Goal: Task Accomplishment & Management: Use online tool/utility

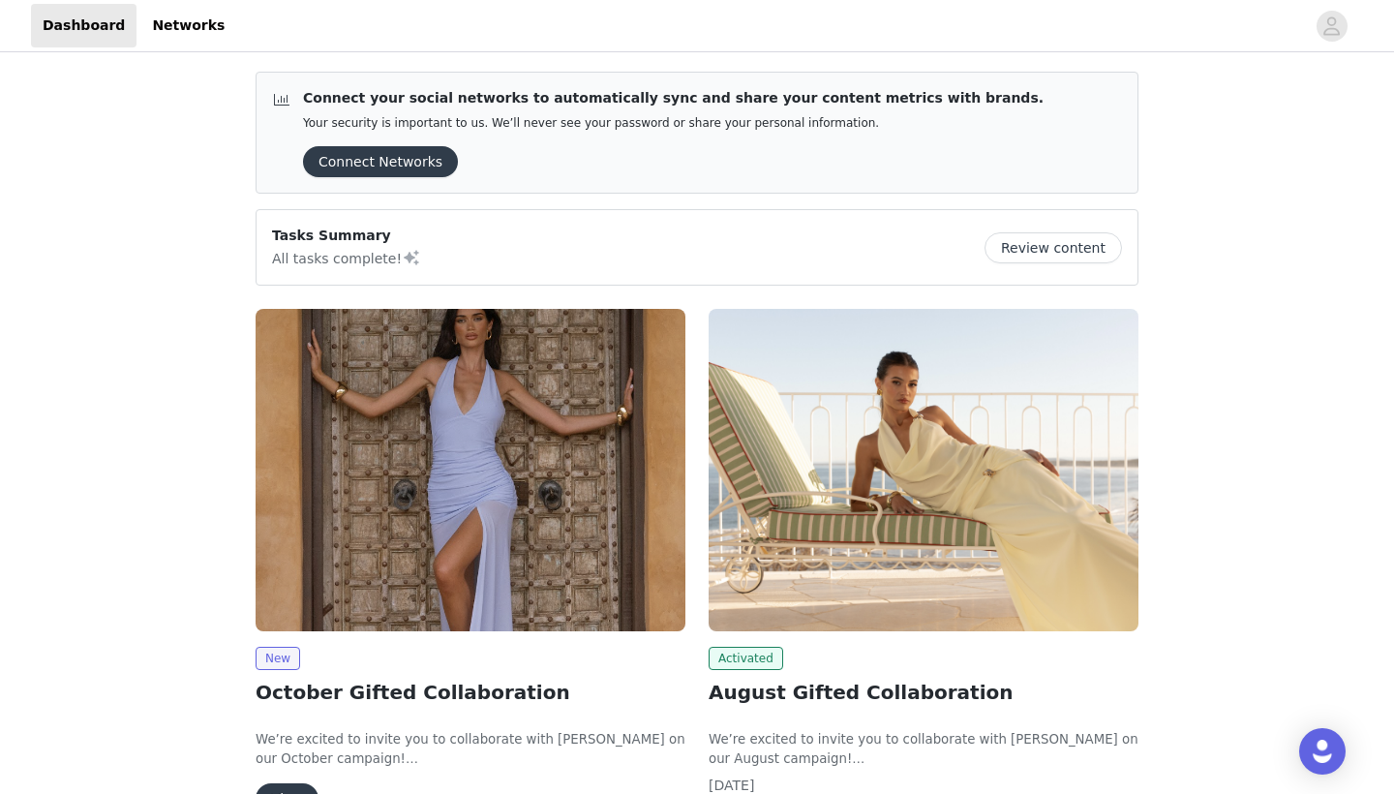
scroll to position [144, 0]
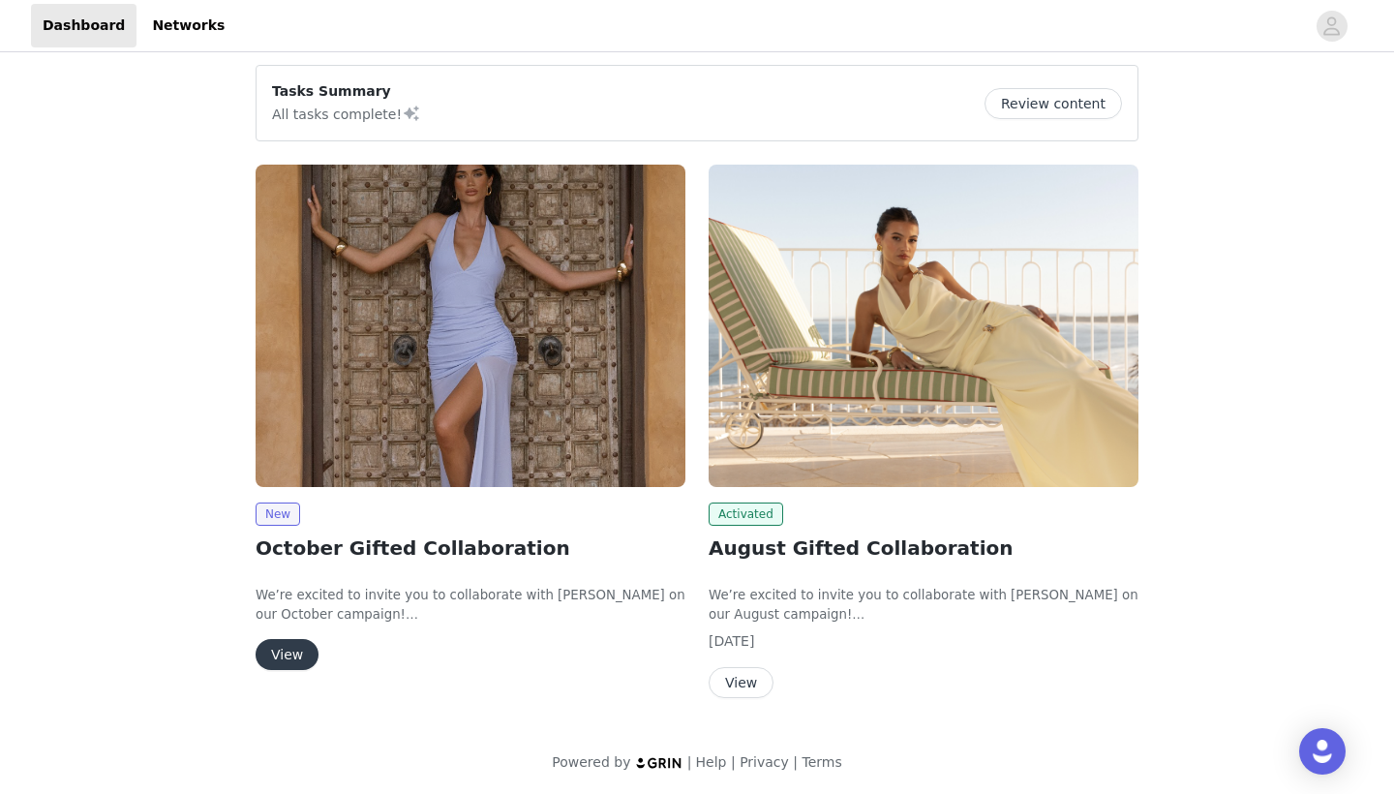
click at [276, 658] on button "View" at bounding box center [287, 654] width 63 height 31
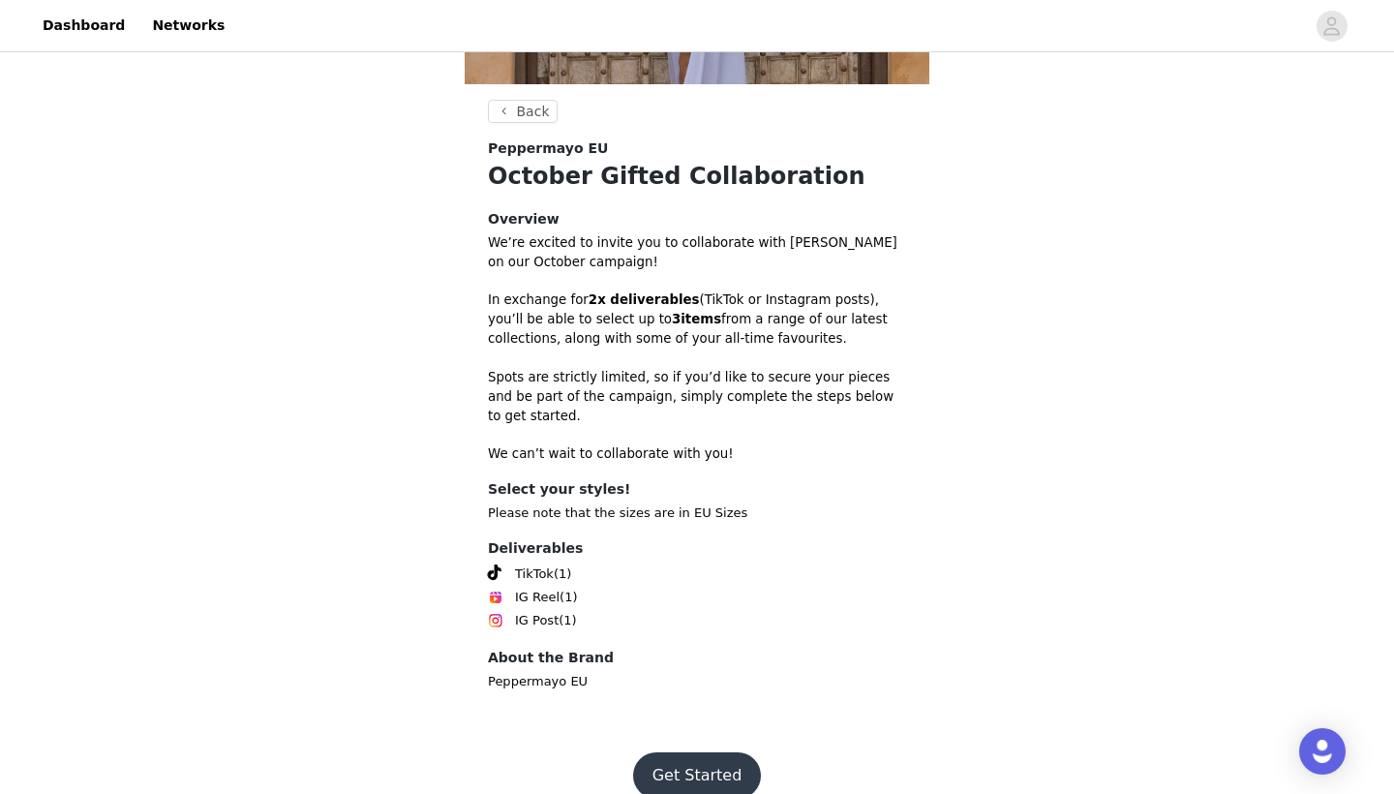
scroll to position [435, 0]
click at [688, 767] on button "Get Started" at bounding box center [697, 776] width 129 height 46
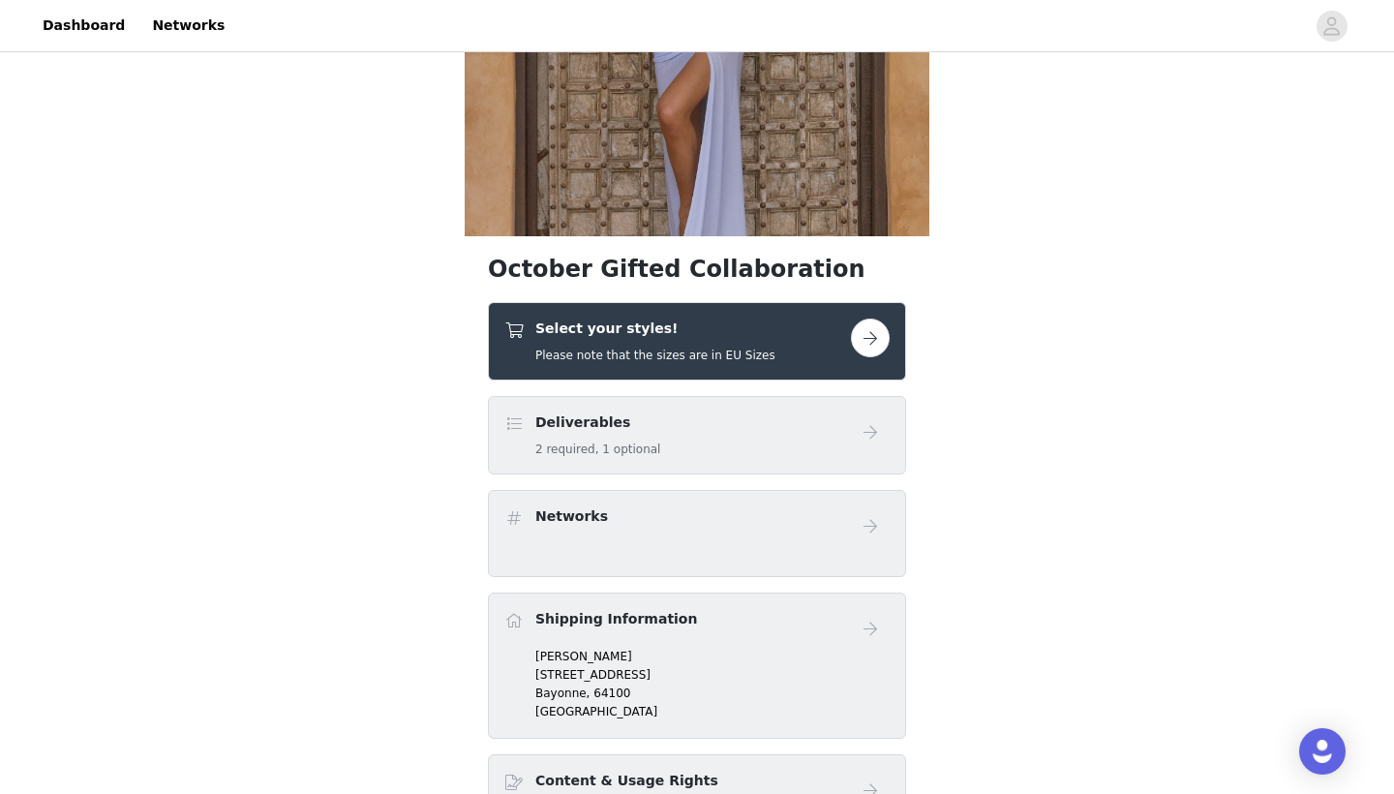
scroll to position [286, 0]
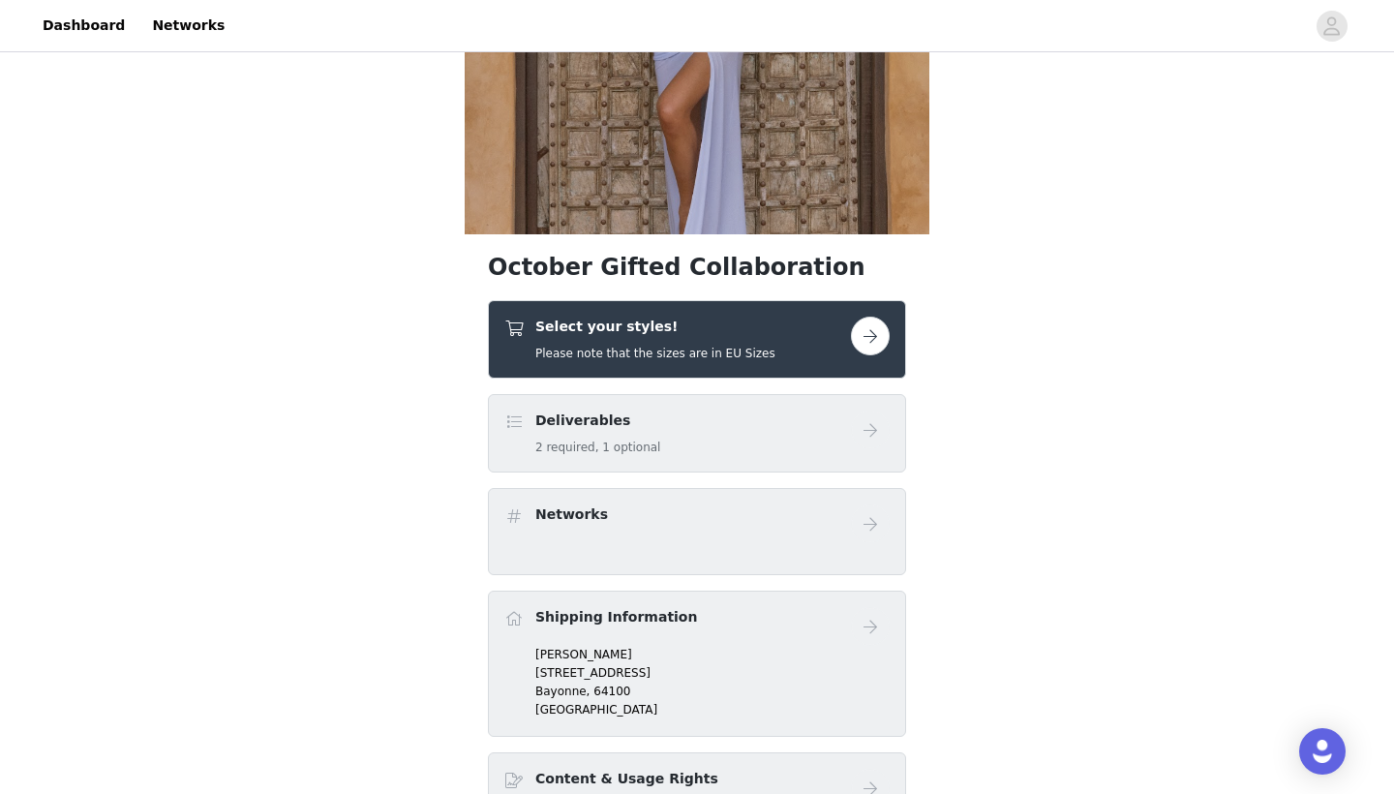
click at [828, 323] on div "Select your styles! Please note that the sizes are in EU Sizes" at bounding box center [677, 339] width 347 height 45
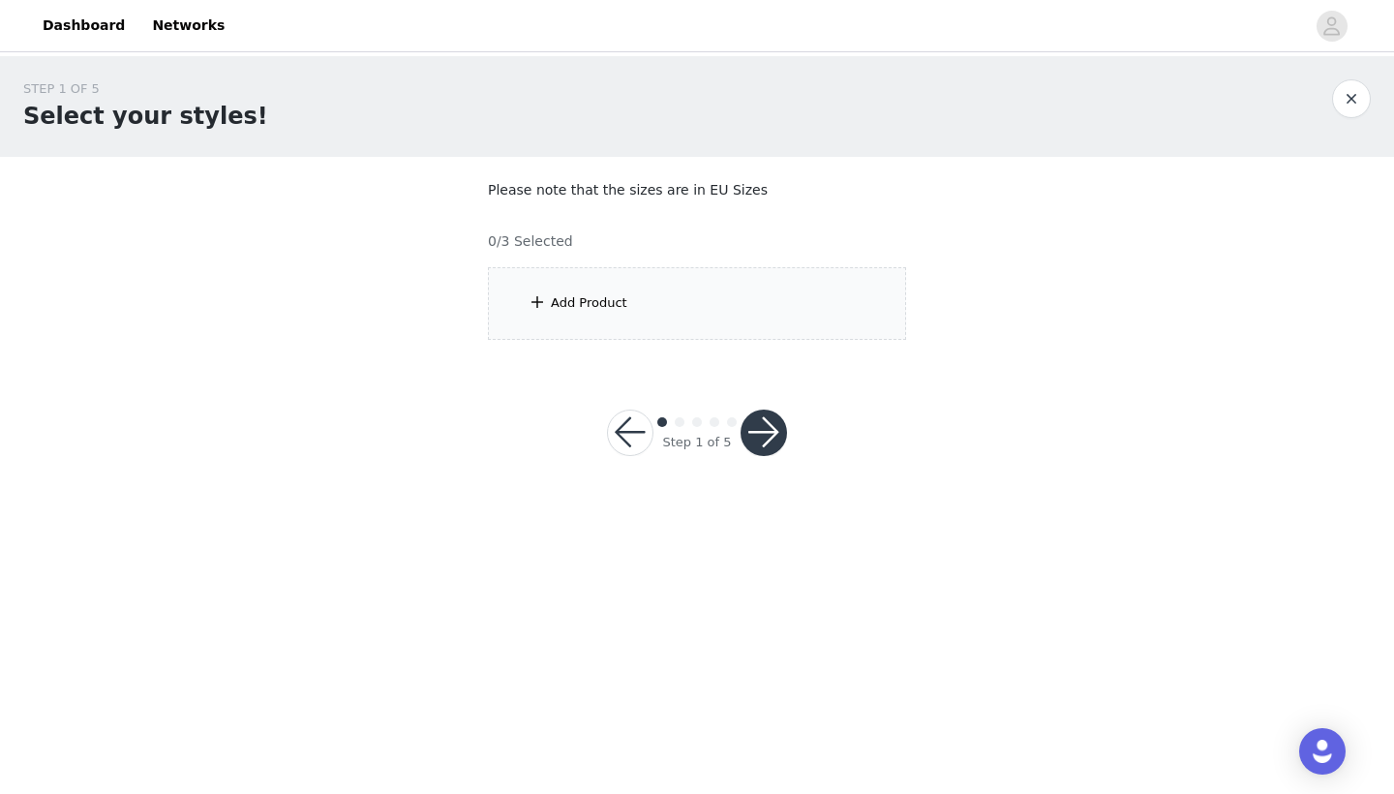
click at [712, 291] on div "Add Product" at bounding box center [697, 303] width 418 height 73
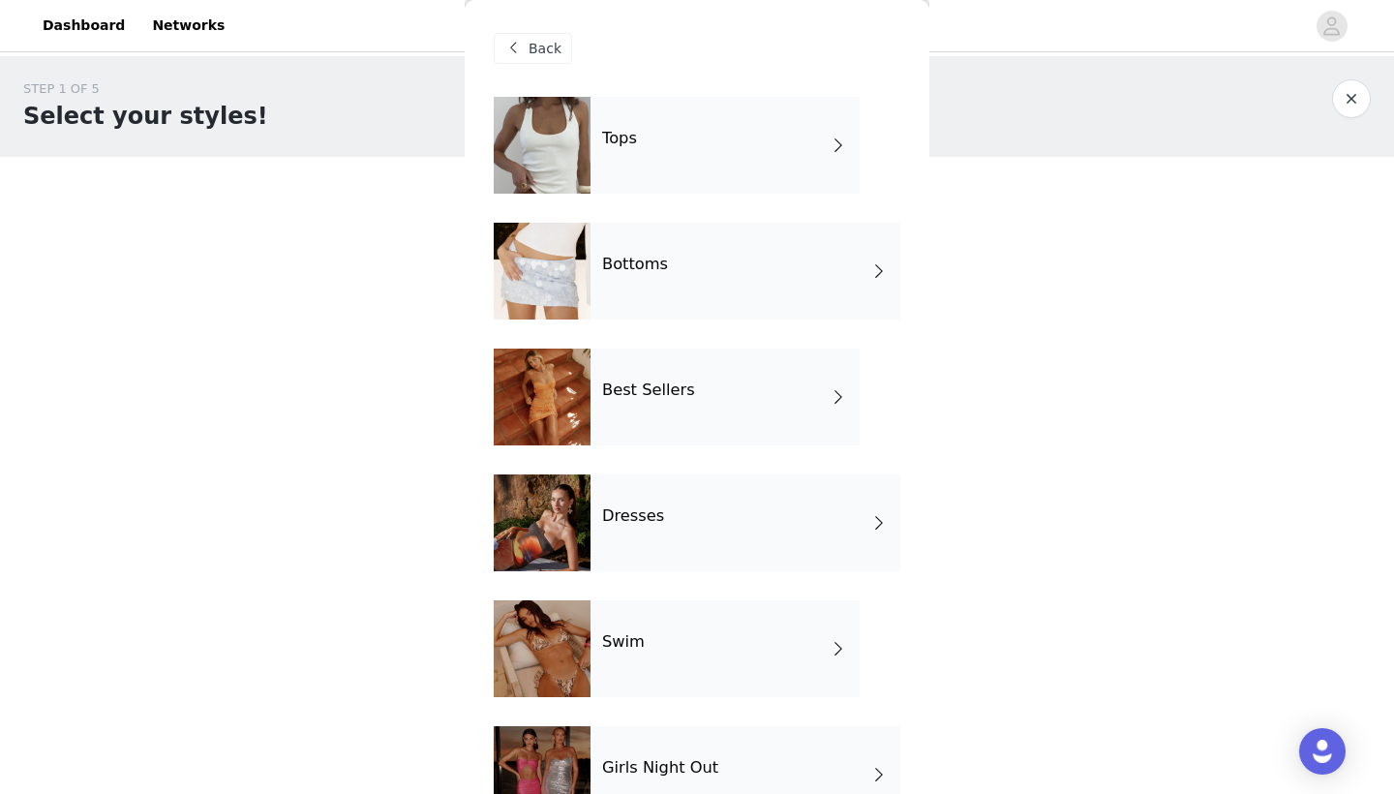
click at [800, 145] on div "Tops" at bounding box center [724, 145] width 269 height 97
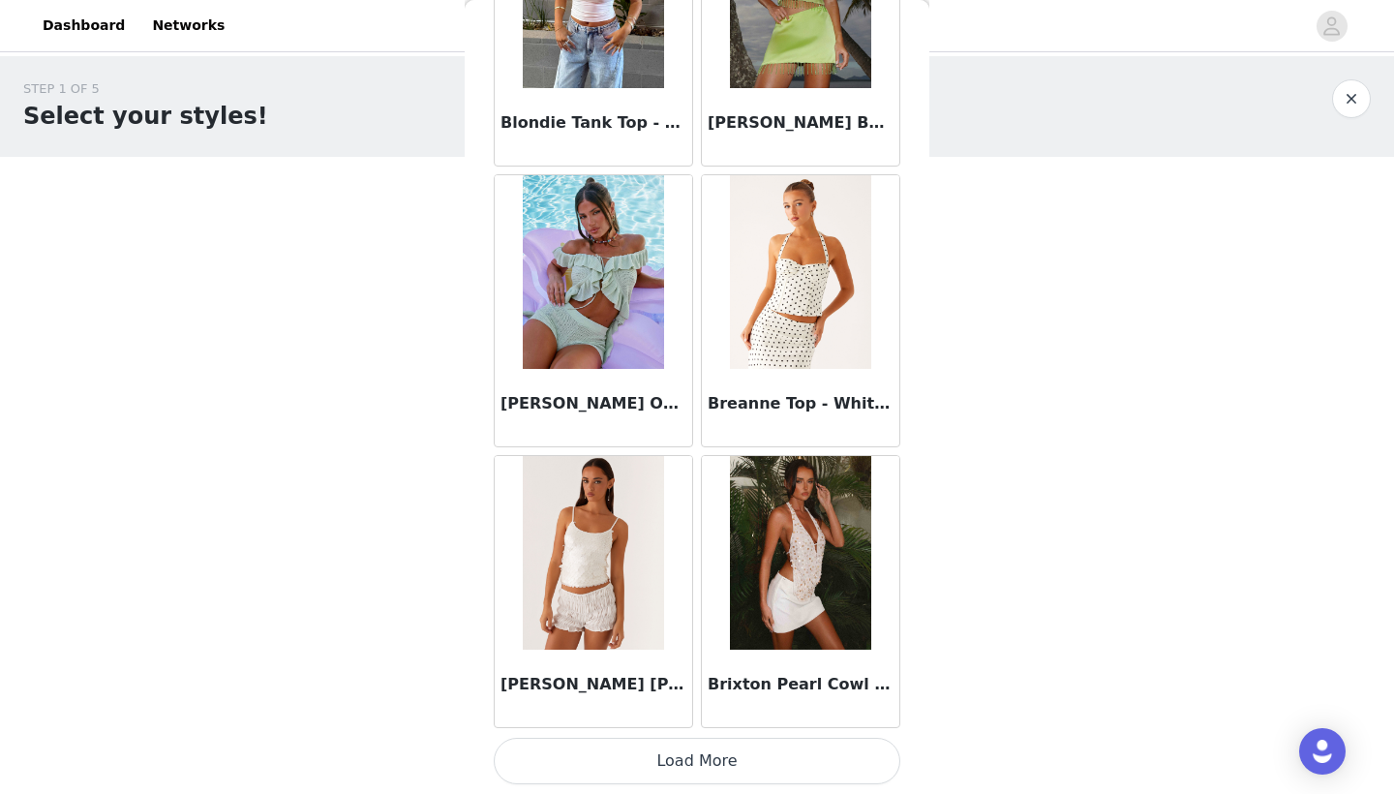
click at [754, 770] on button "Load More" at bounding box center [697, 761] width 407 height 46
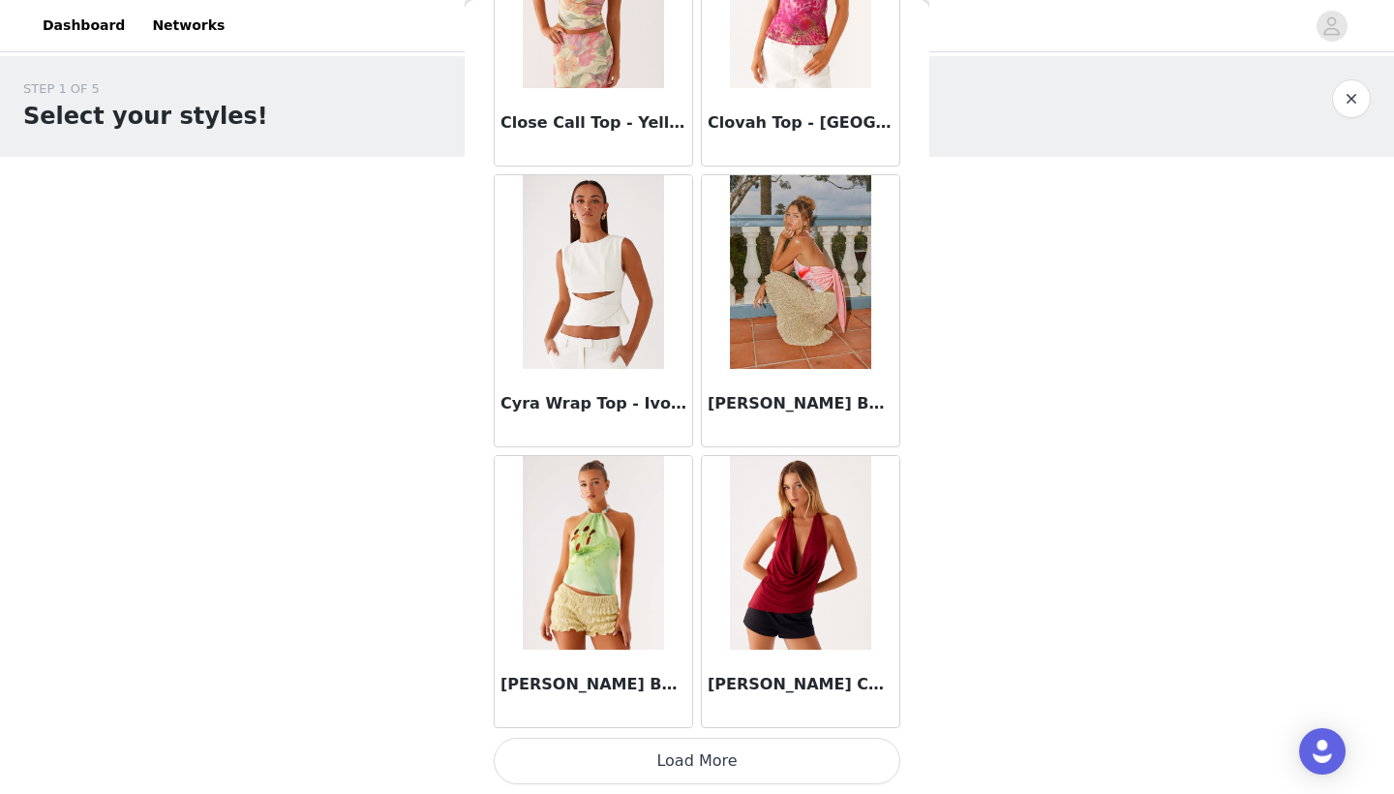
click at [737, 749] on button "Load More" at bounding box center [697, 761] width 407 height 46
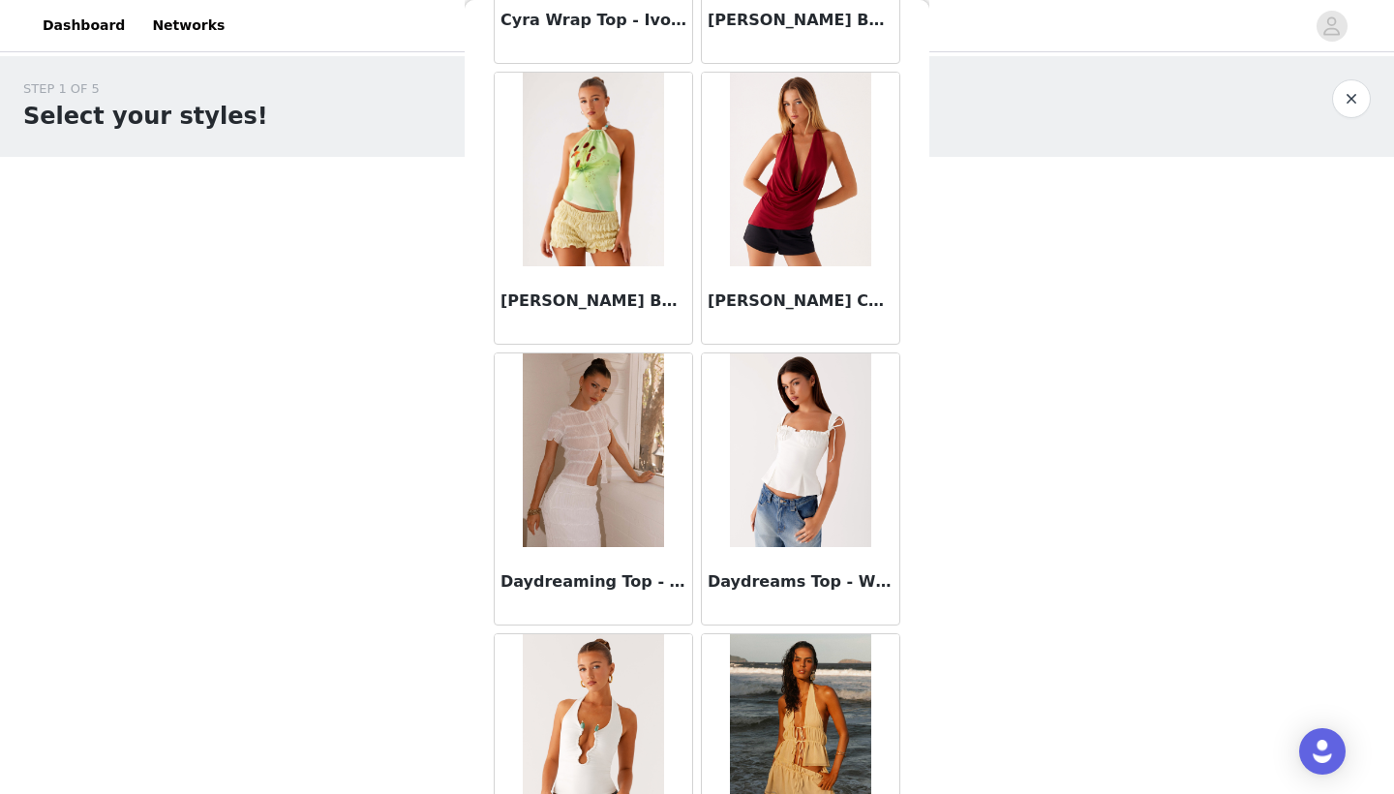
scroll to position [5366, 0]
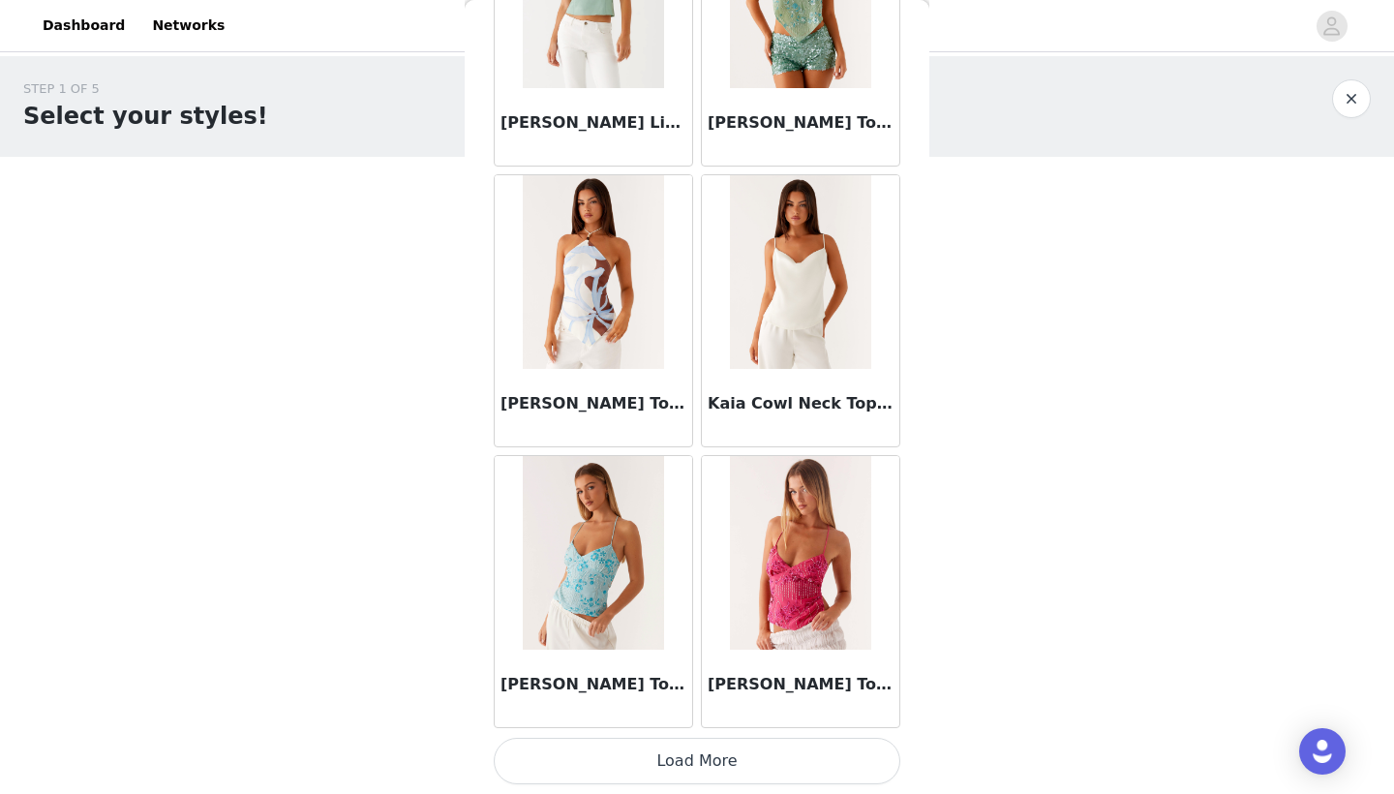
click at [736, 762] on button "Load More" at bounding box center [697, 761] width 407 height 46
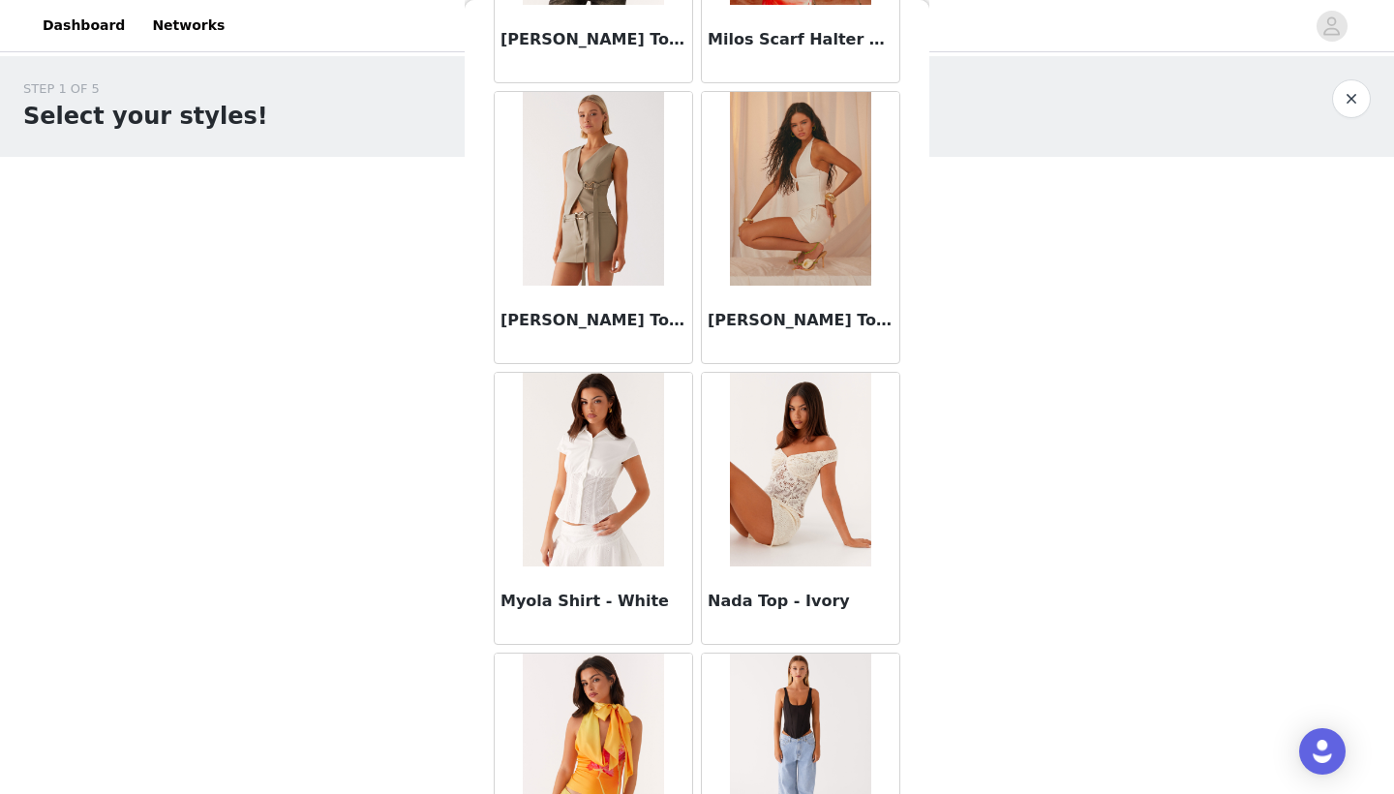
scroll to position [10406, 0]
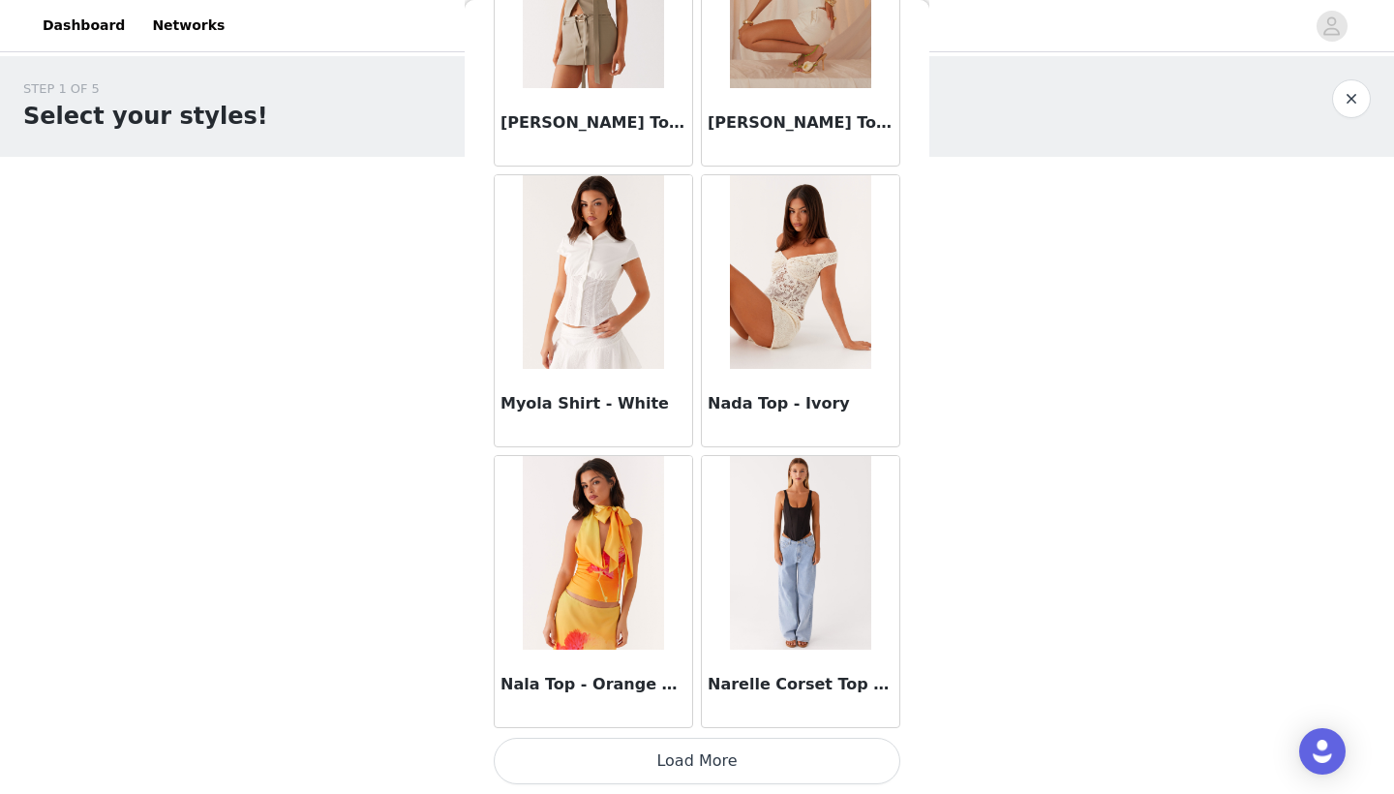
click at [717, 759] on button "Load More" at bounding box center [697, 761] width 407 height 46
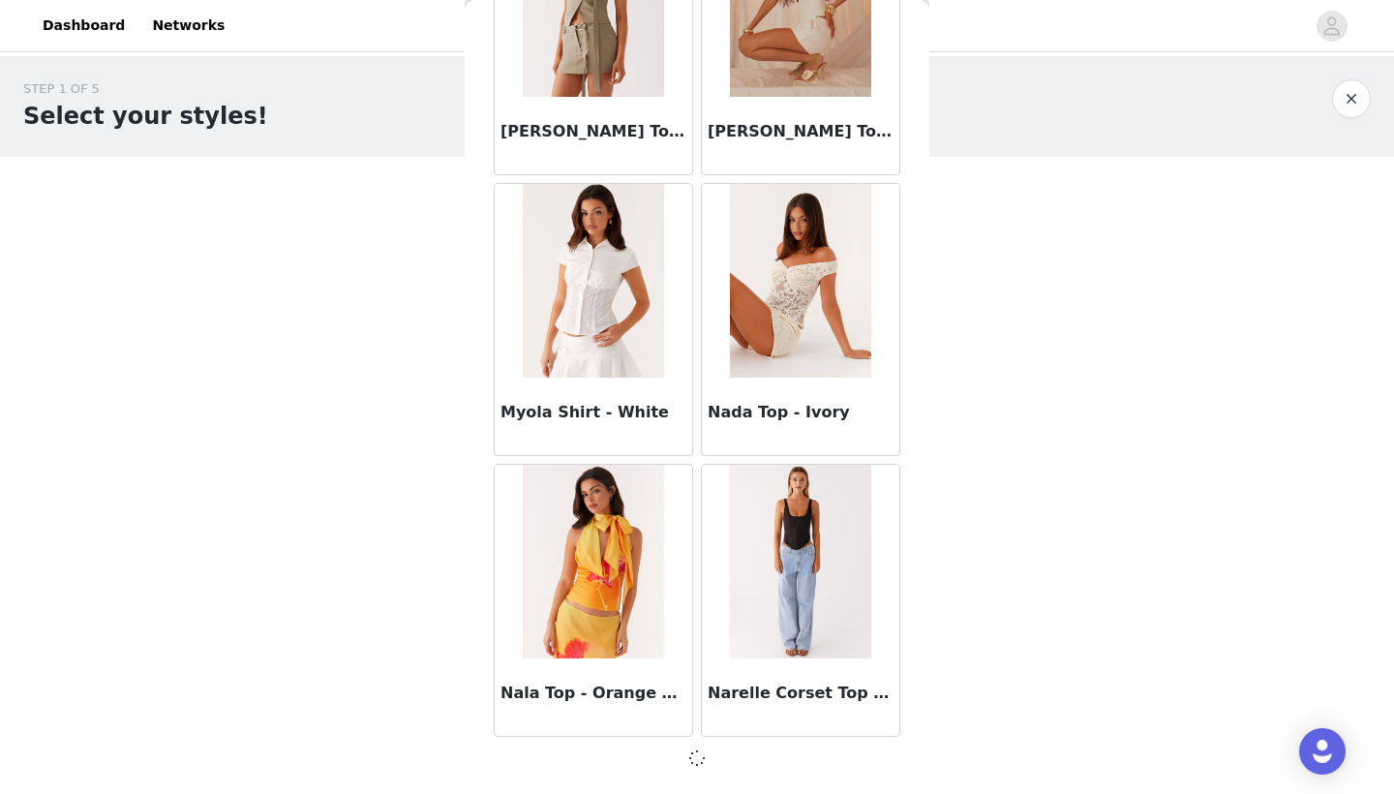
scroll to position [10580, 0]
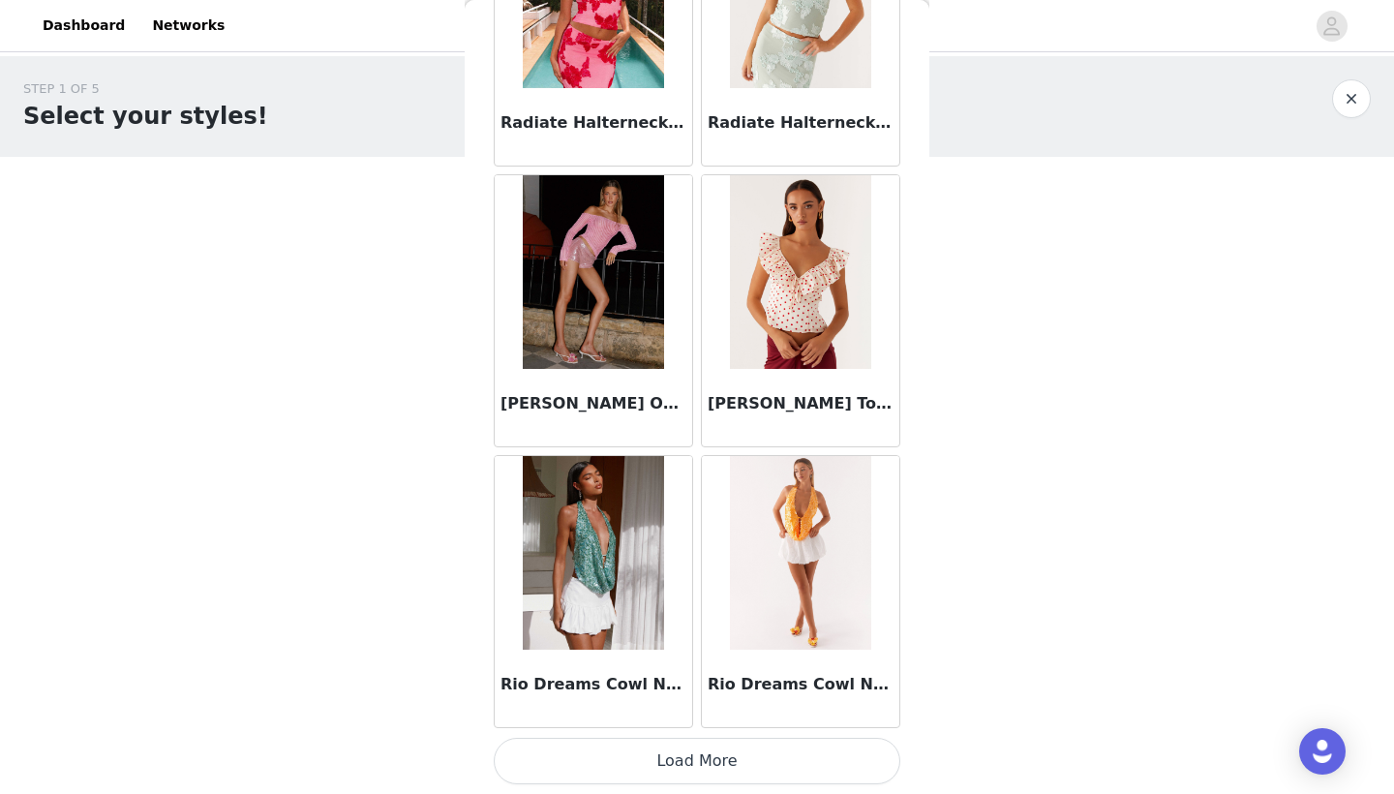
click at [716, 749] on button "Load More" at bounding box center [697, 761] width 407 height 46
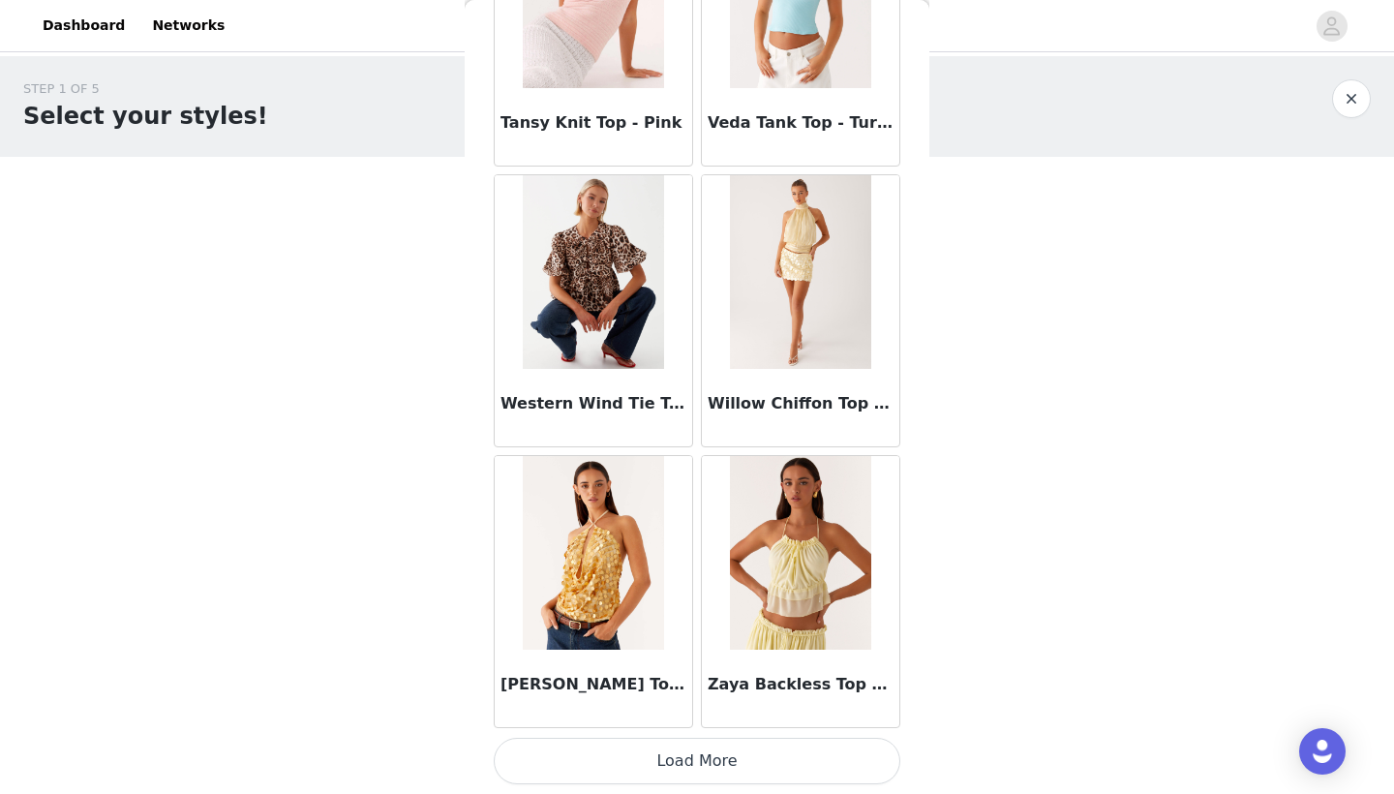
scroll to position [16203, 0]
click at [656, 765] on button "Load More" at bounding box center [697, 761] width 407 height 46
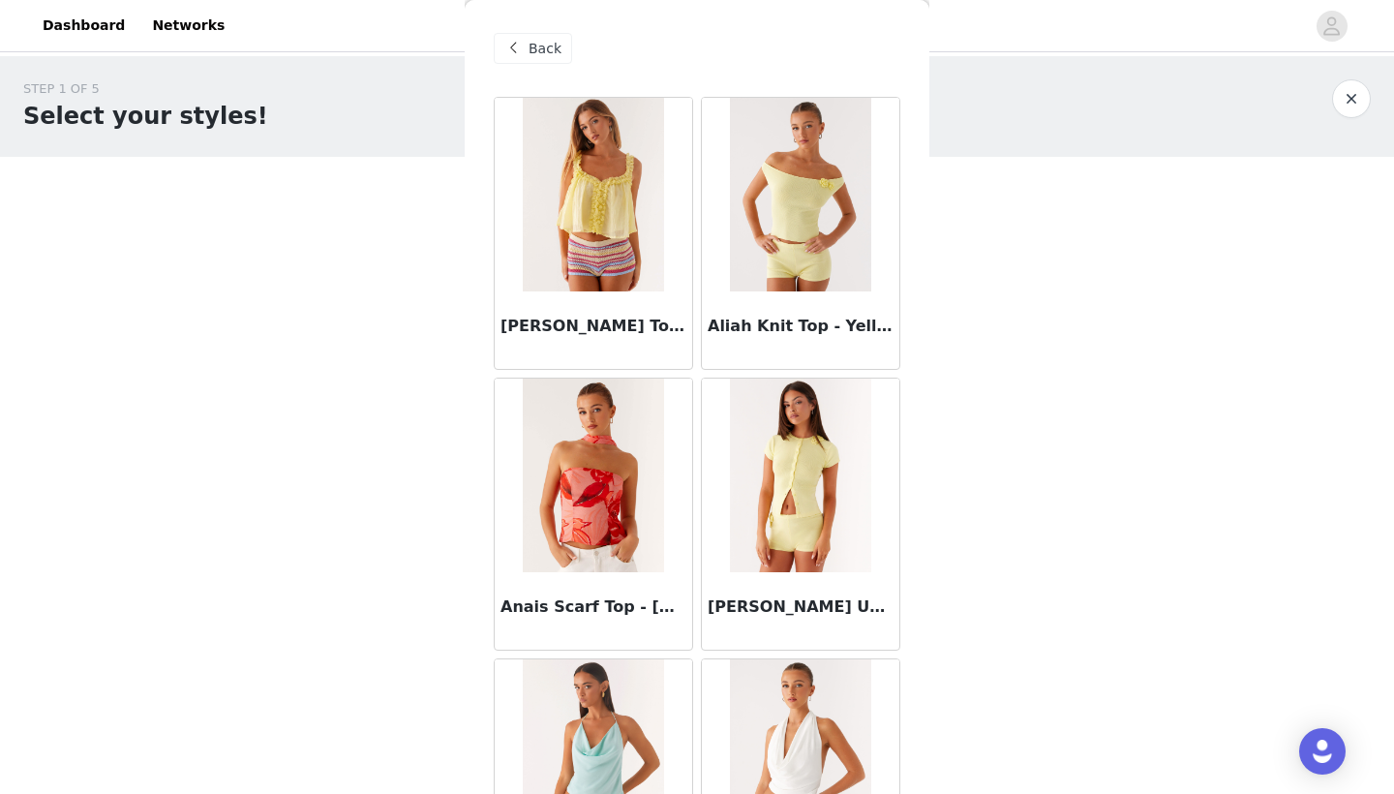
scroll to position [0, 0]
click at [553, 55] on span "Back" at bounding box center [544, 49] width 33 height 20
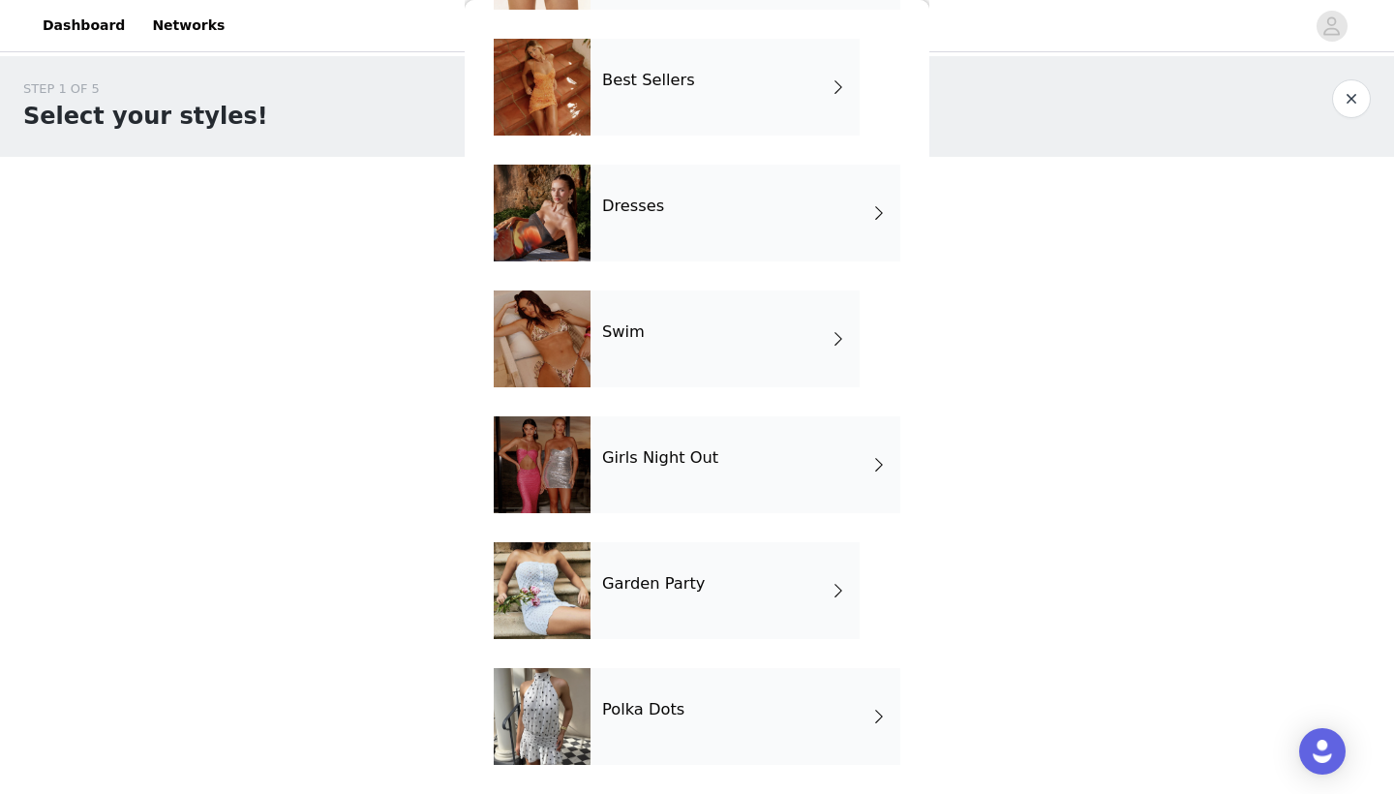
click at [671, 713] on h4 "Polka Dots" at bounding box center [643, 709] width 82 height 17
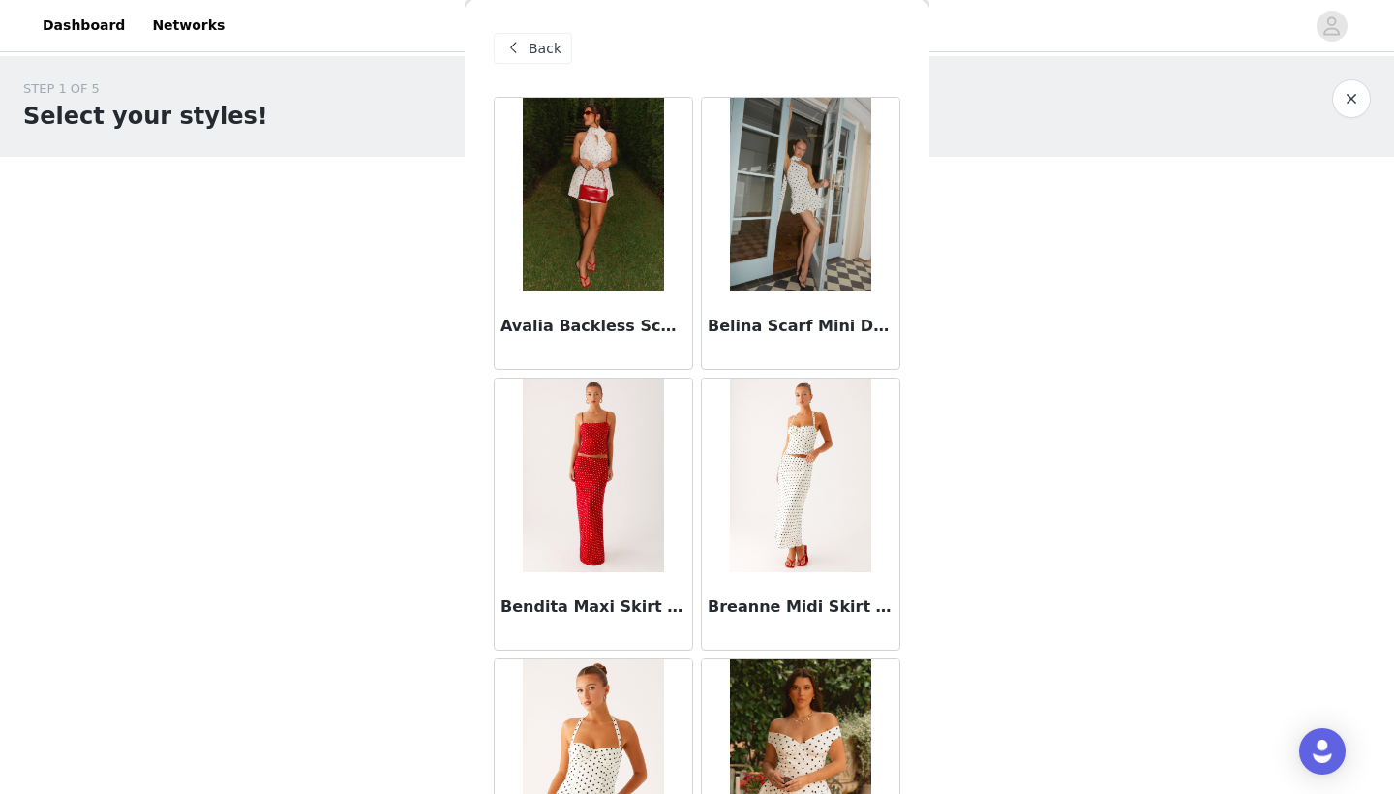
click at [532, 41] on span "Back" at bounding box center [544, 49] width 33 height 20
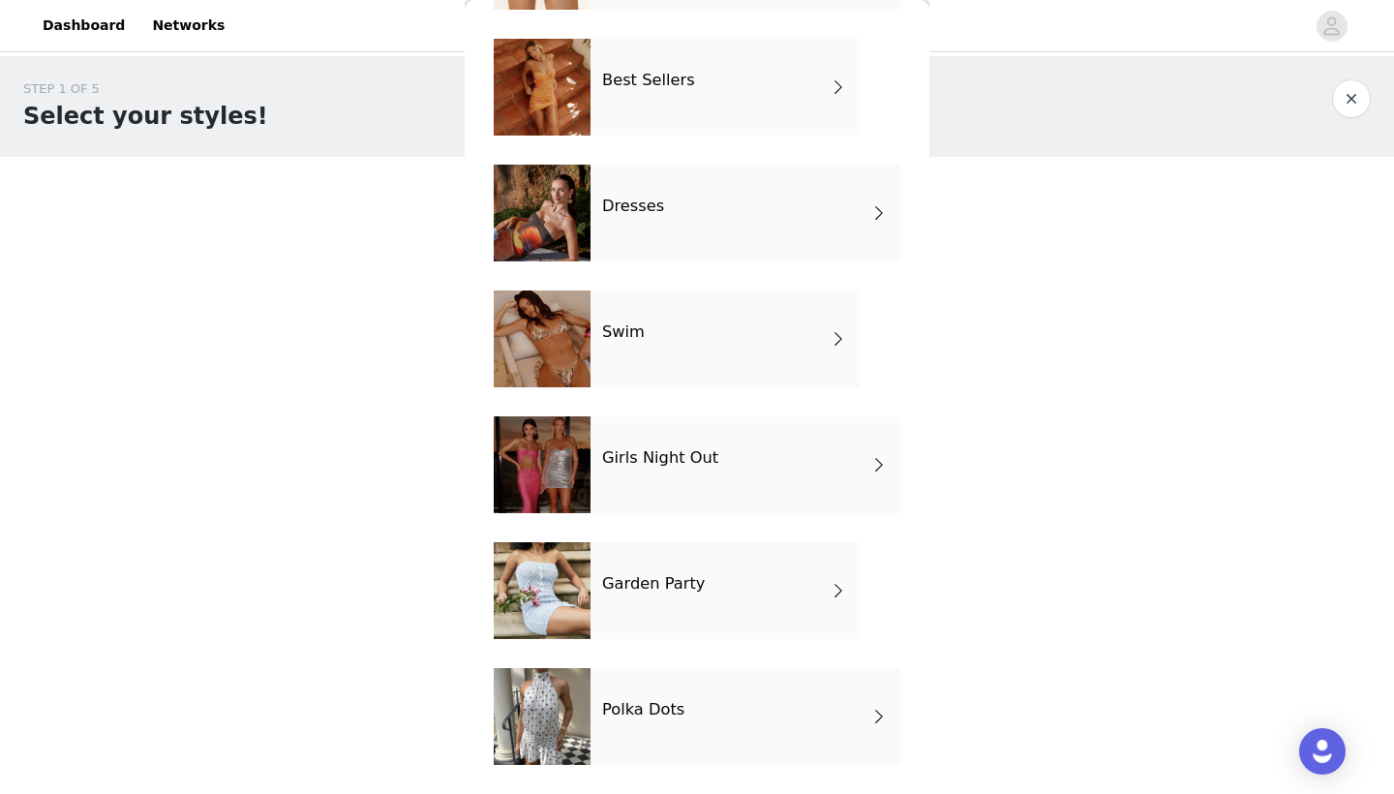
scroll to position [295, 0]
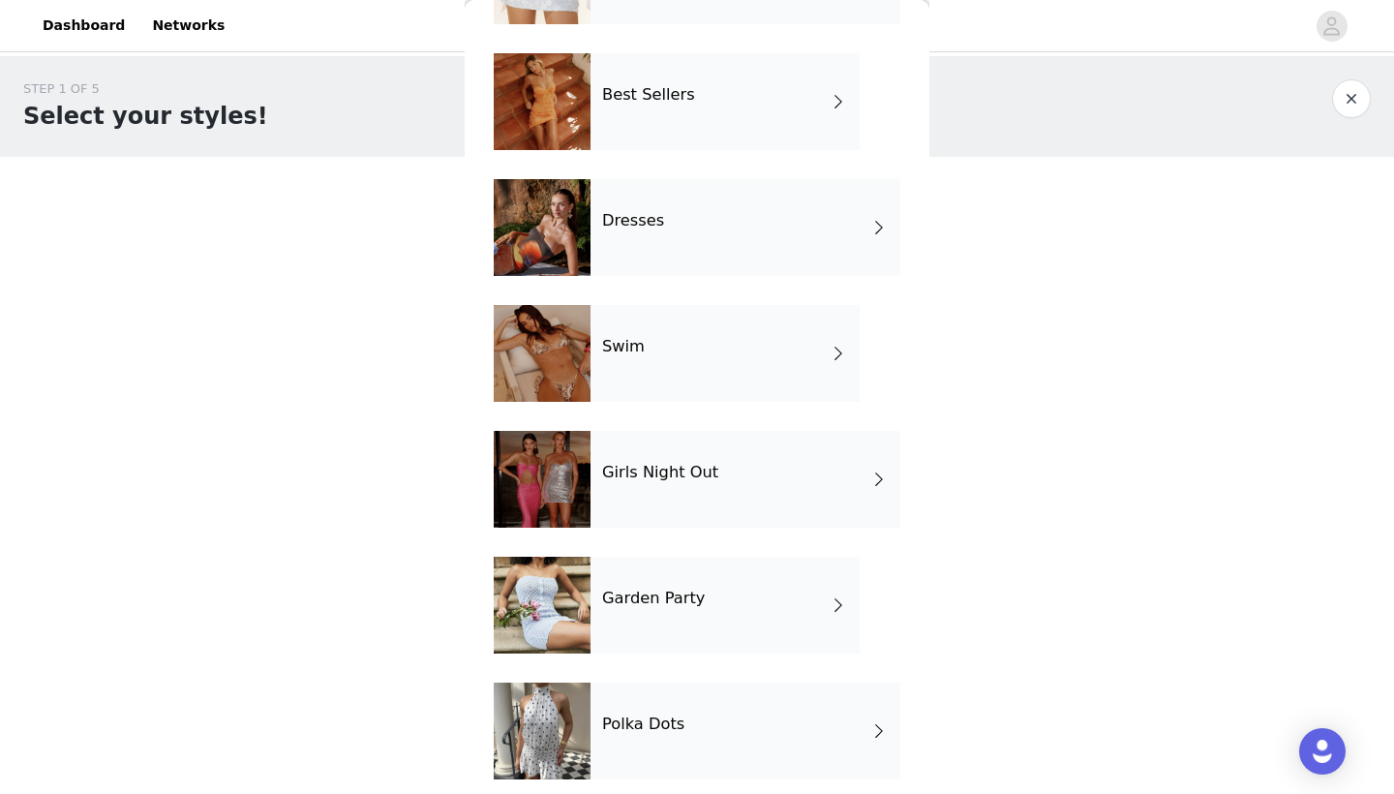
click at [739, 105] on div "Best Sellers" at bounding box center [724, 101] width 269 height 97
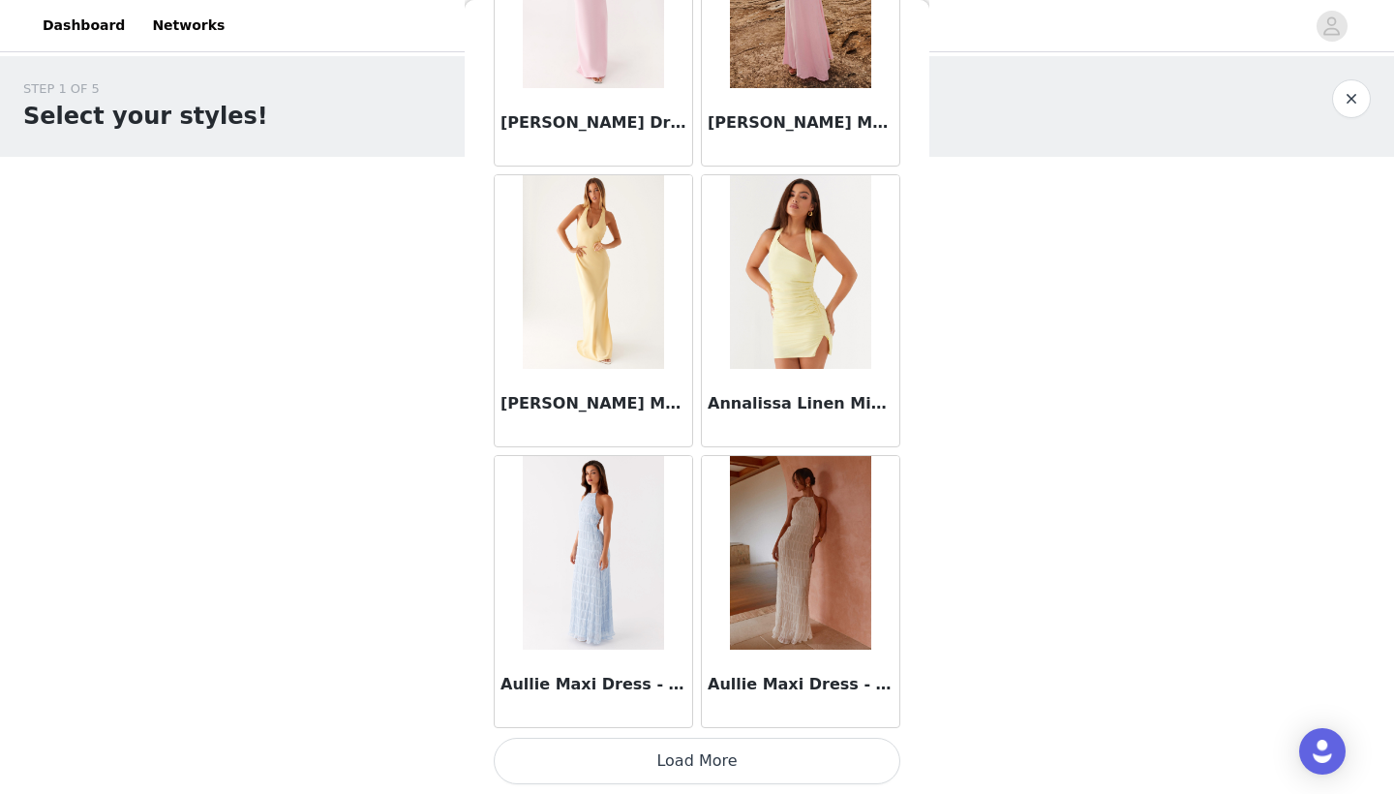
scroll to position [0, 0]
click at [720, 748] on button "Load More" at bounding box center [697, 761] width 407 height 46
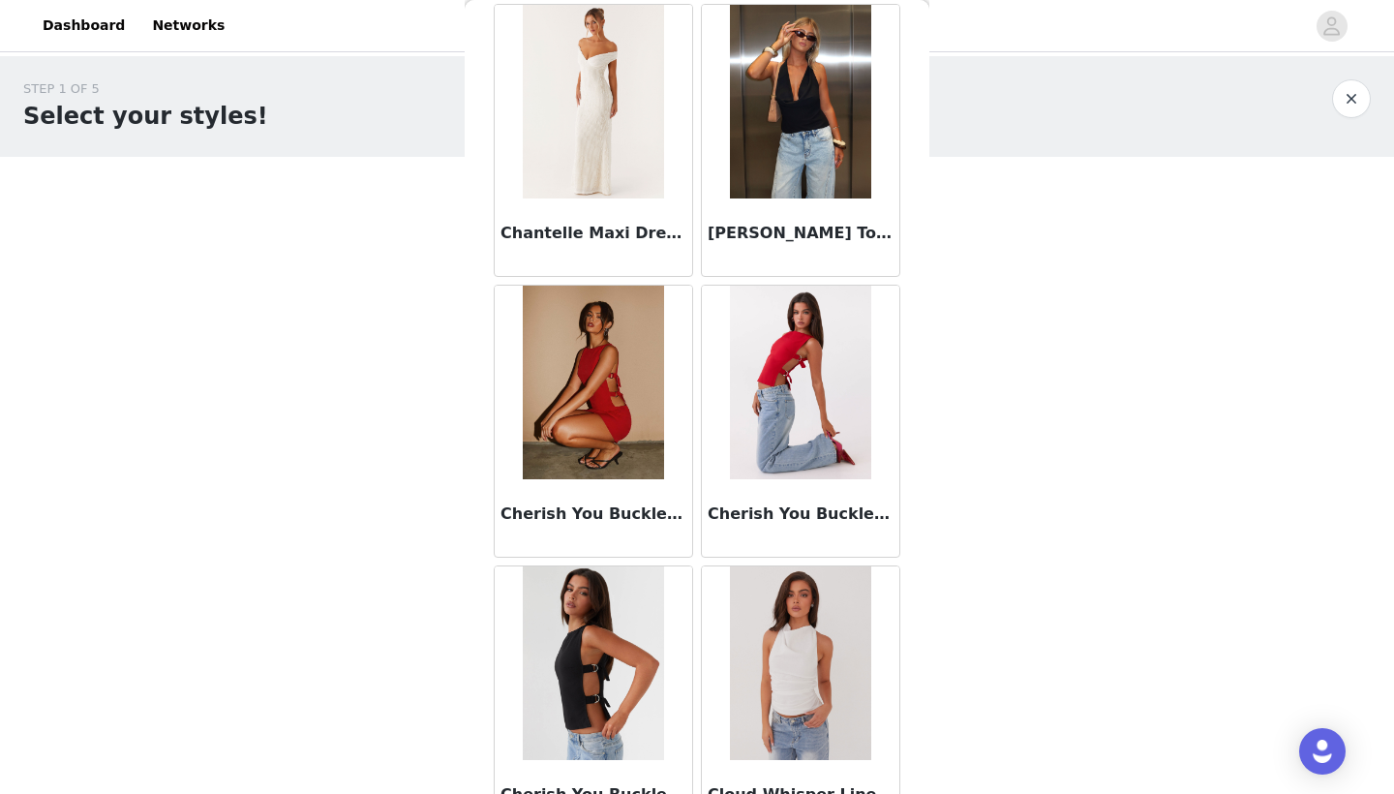
scroll to position [4866, 0]
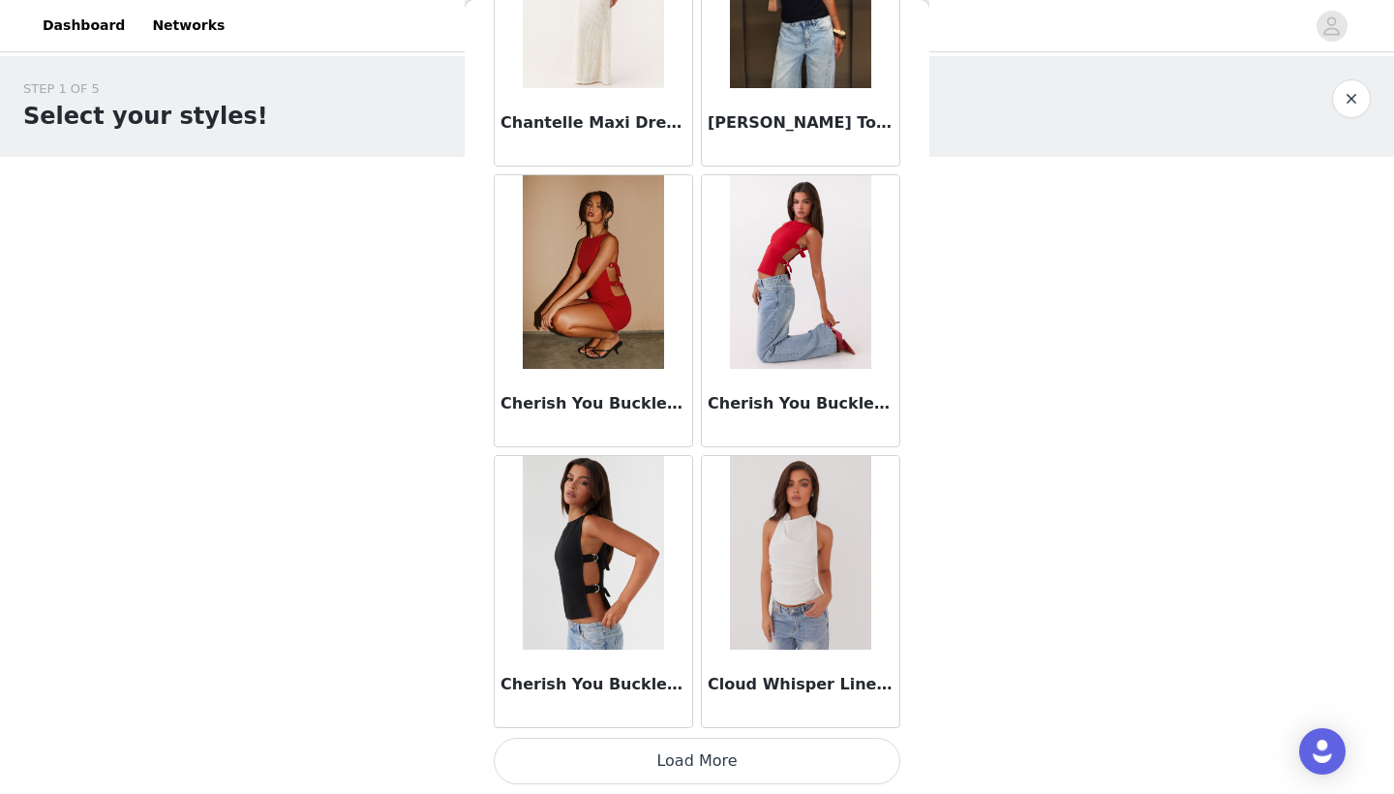
click at [751, 768] on button "Load More" at bounding box center [697, 761] width 407 height 46
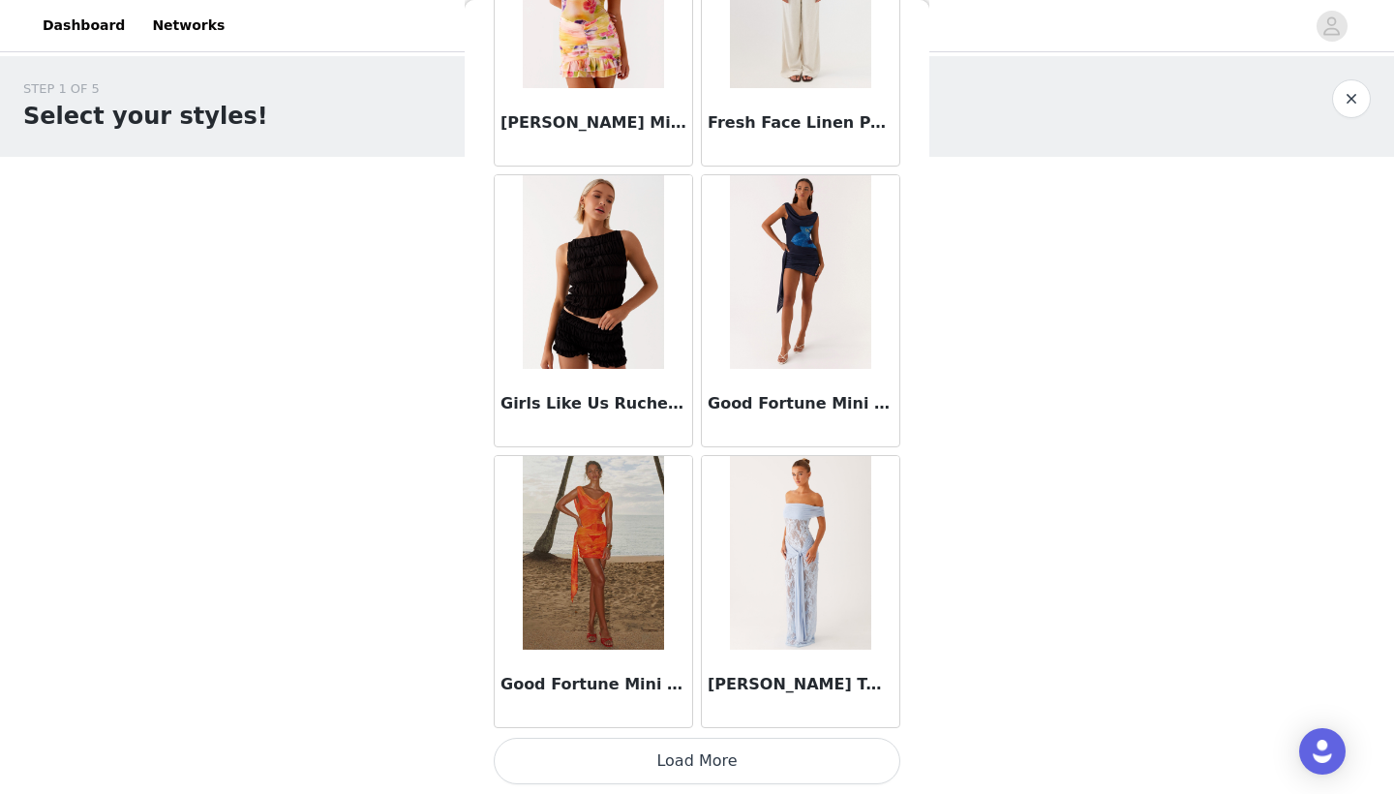
scroll to position [0, 0]
click at [665, 766] on button "Load More" at bounding box center [697, 761] width 407 height 46
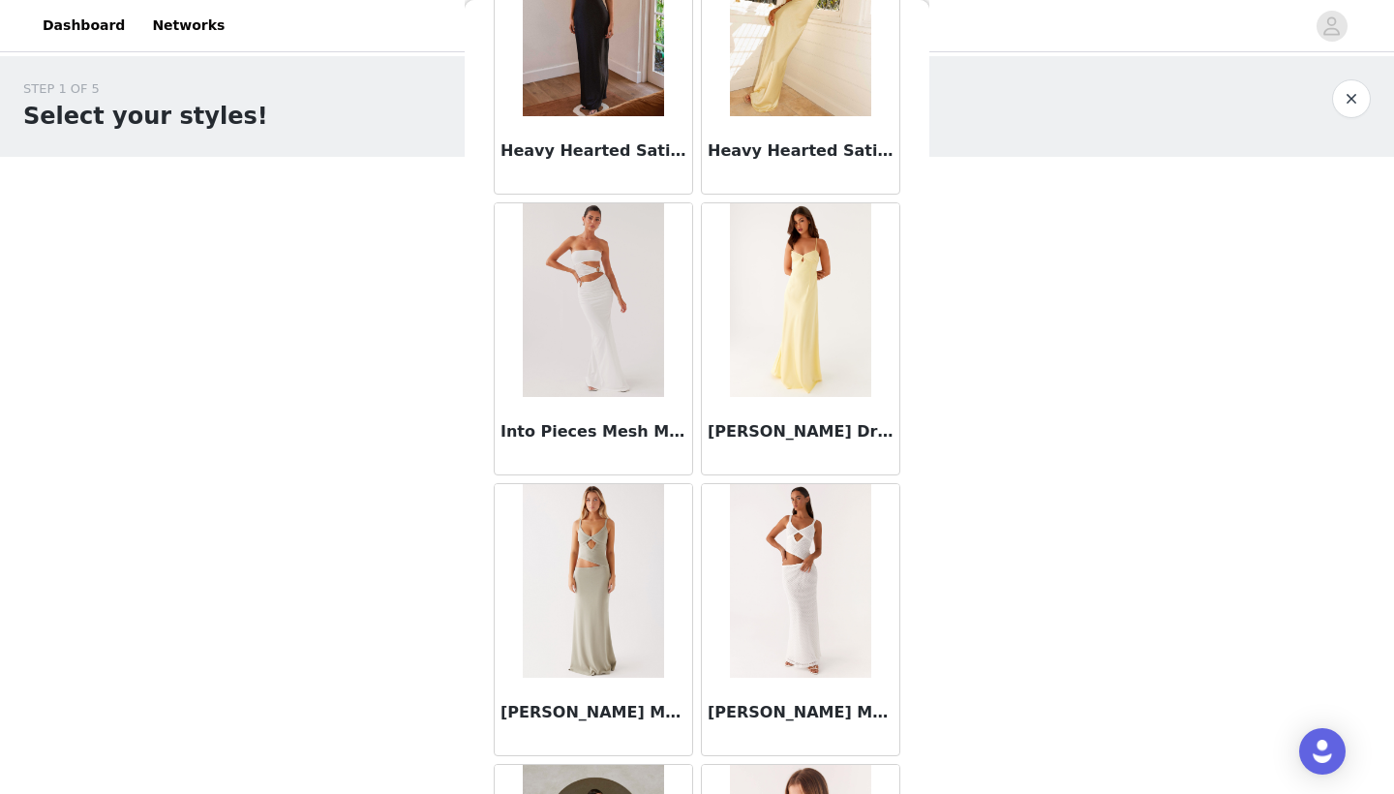
scroll to position [9164, 0]
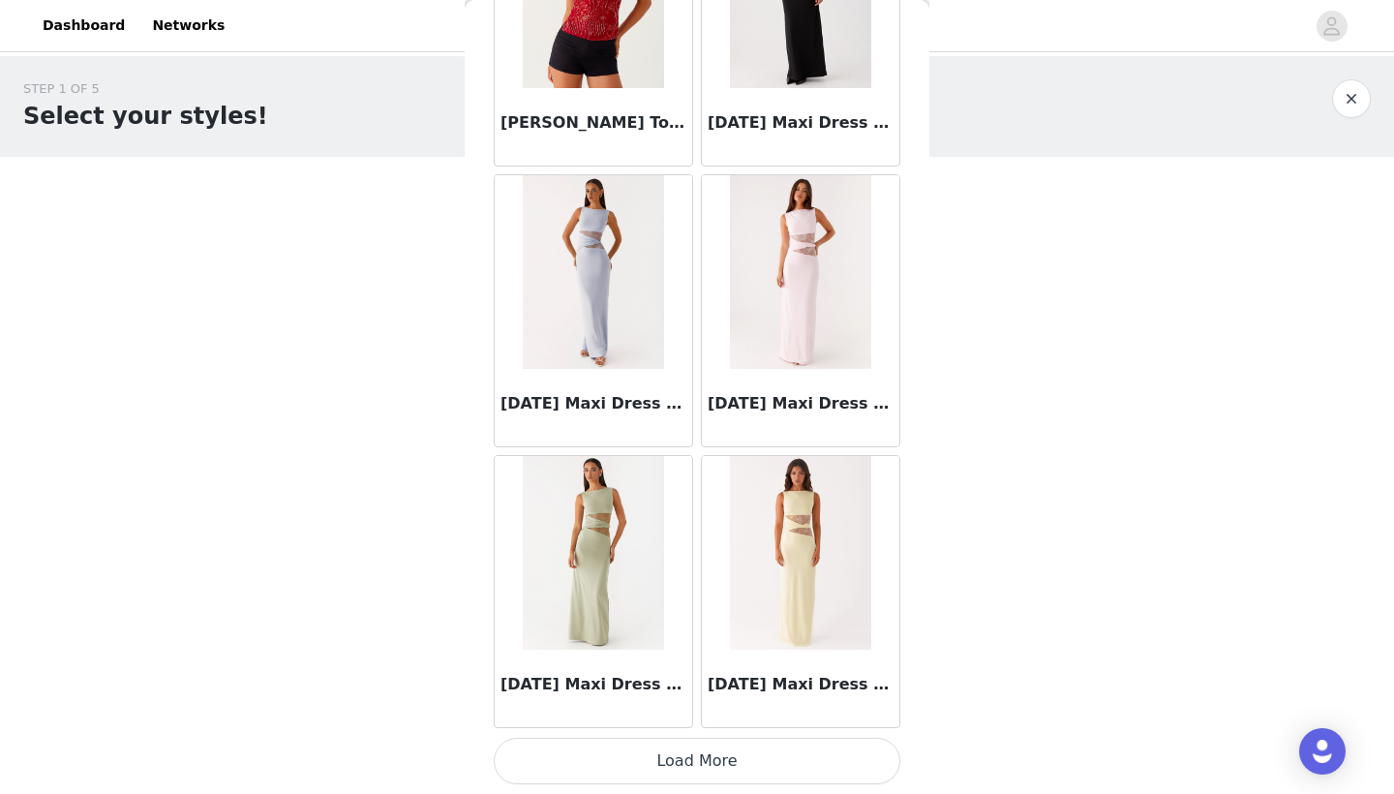
click at [665, 753] on button "Load More" at bounding box center [697, 761] width 407 height 46
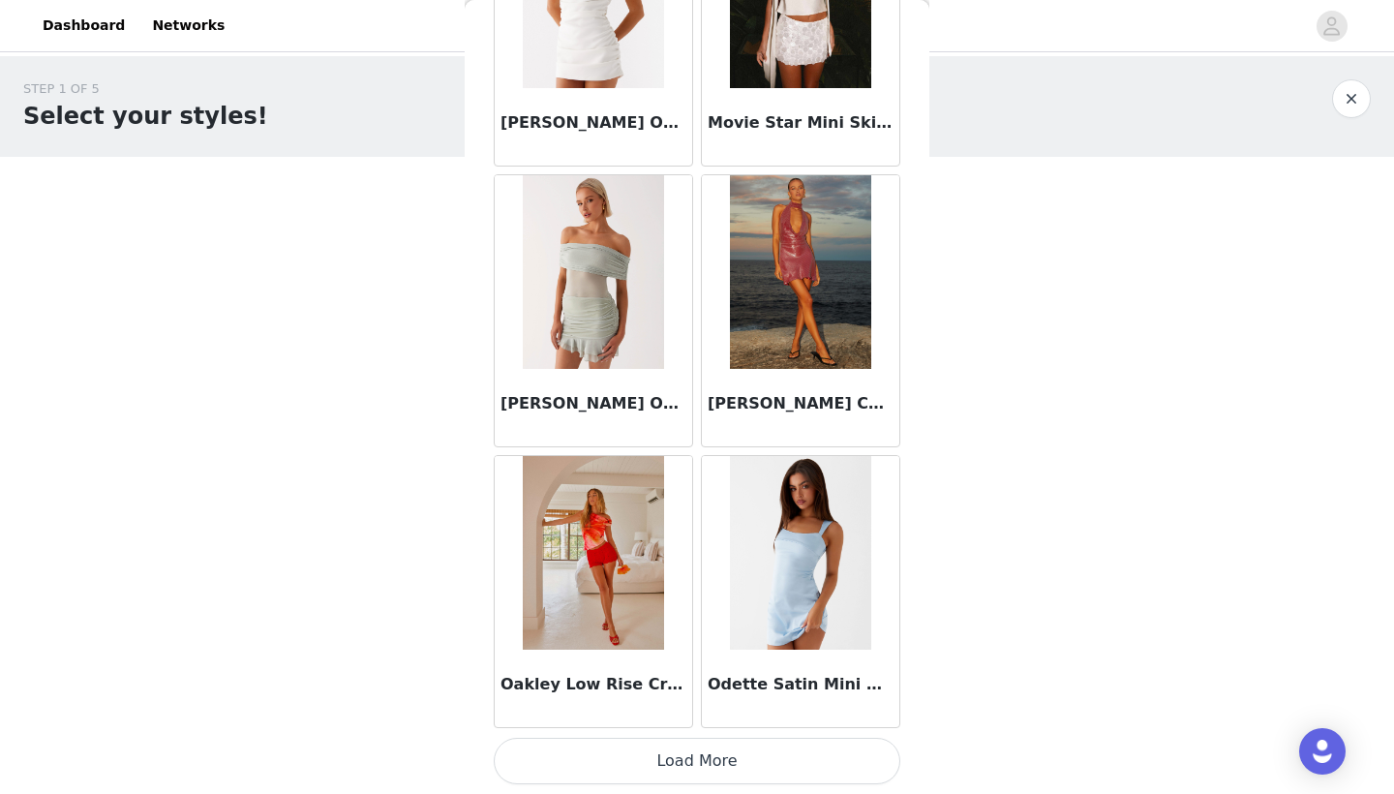
scroll to position [0, 0]
click at [740, 767] on button "Load More" at bounding box center [697, 761] width 407 height 46
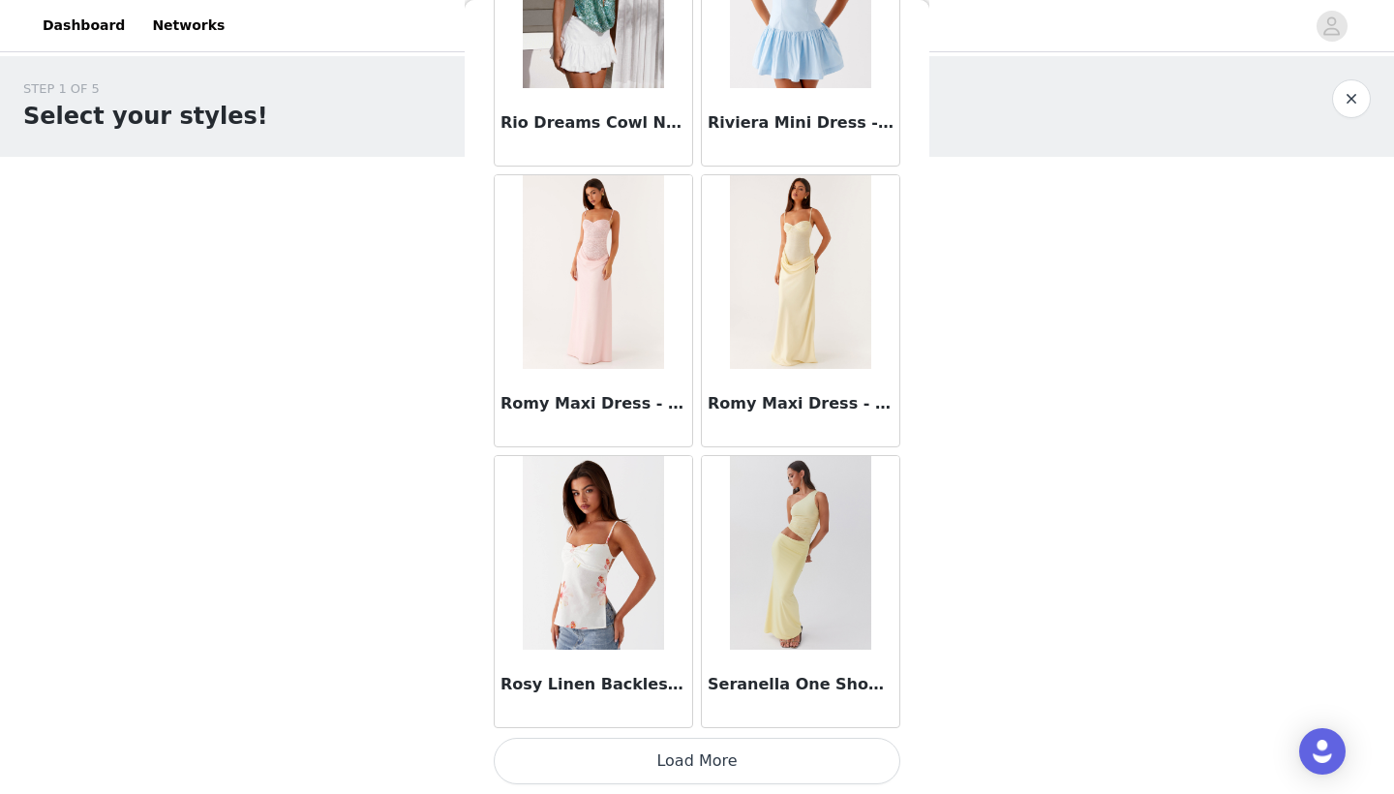
click at [689, 767] on button "Load More" at bounding box center [697, 761] width 407 height 46
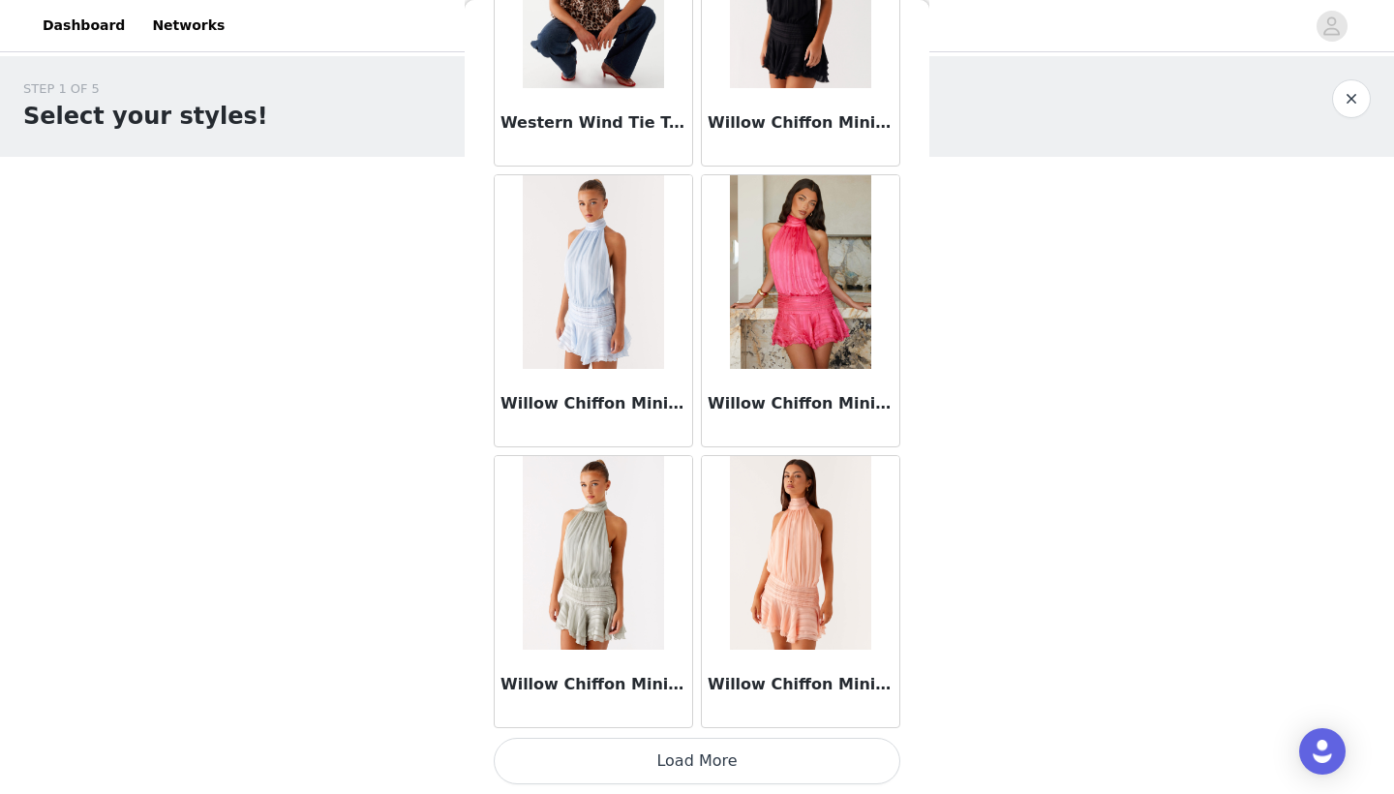
click at [745, 772] on button "Load More" at bounding box center [697, 761] width 407 height 46
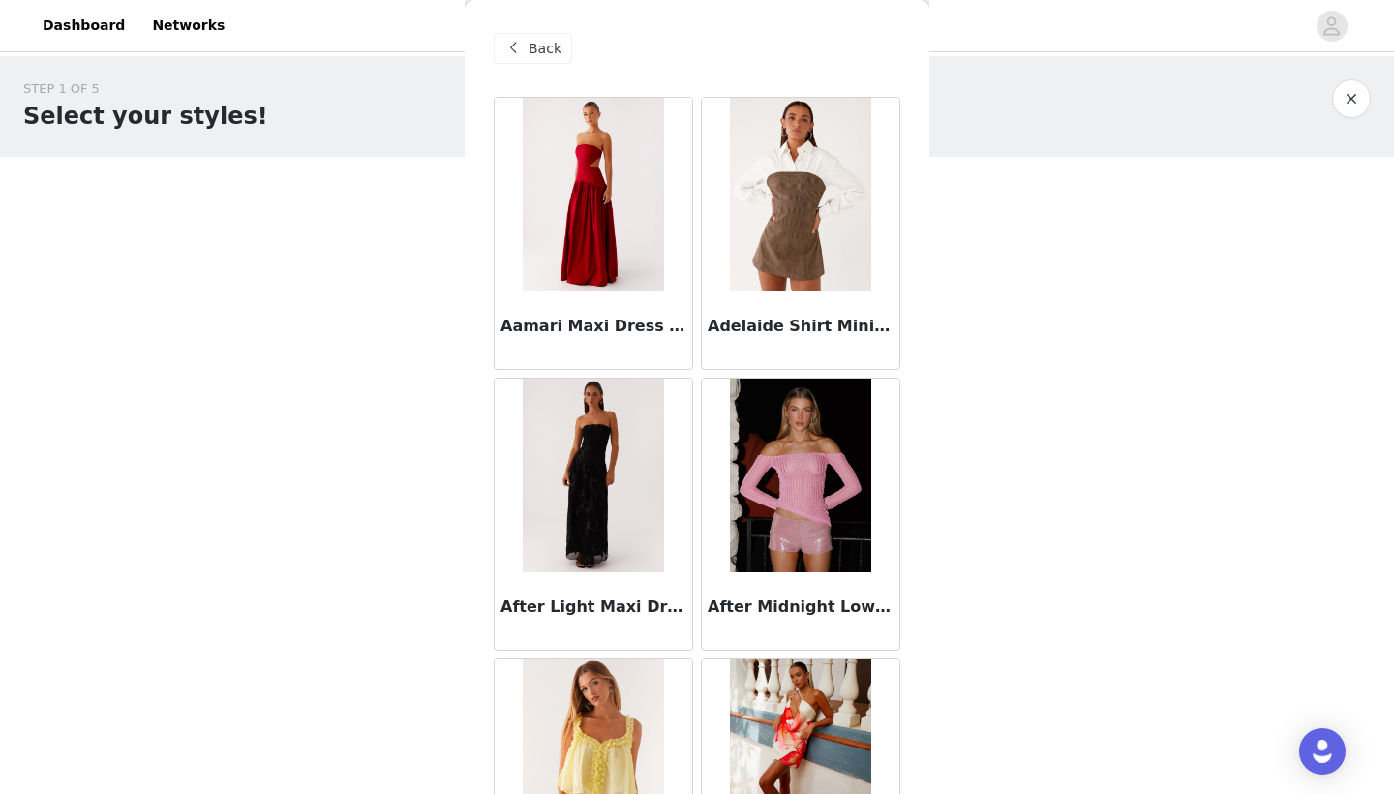
click at [550, 44] on span "Back" at bounding box center [544, 49] width 33 height 20
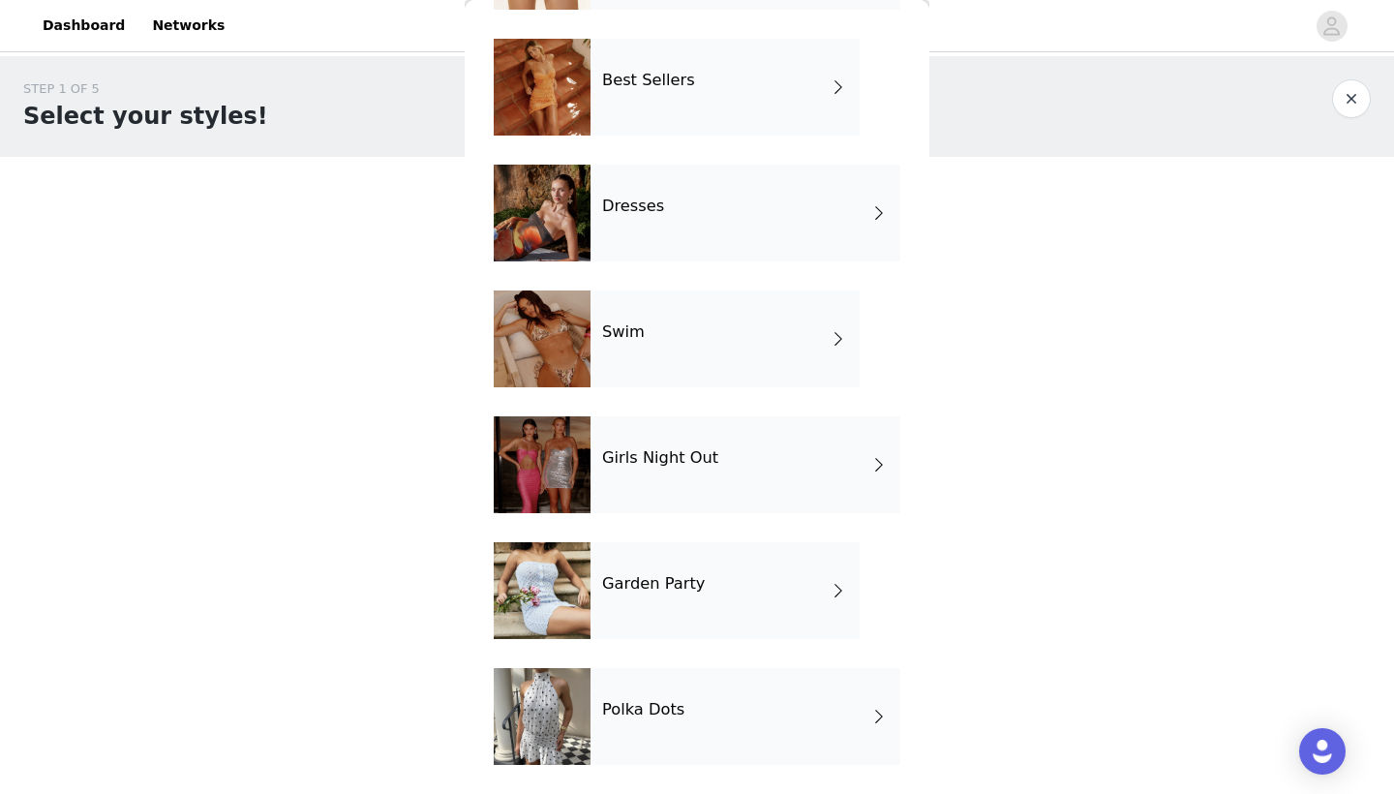
click at [675, 613] on div "Garden Party" at bounding box center [724, 590] width 269 height 97
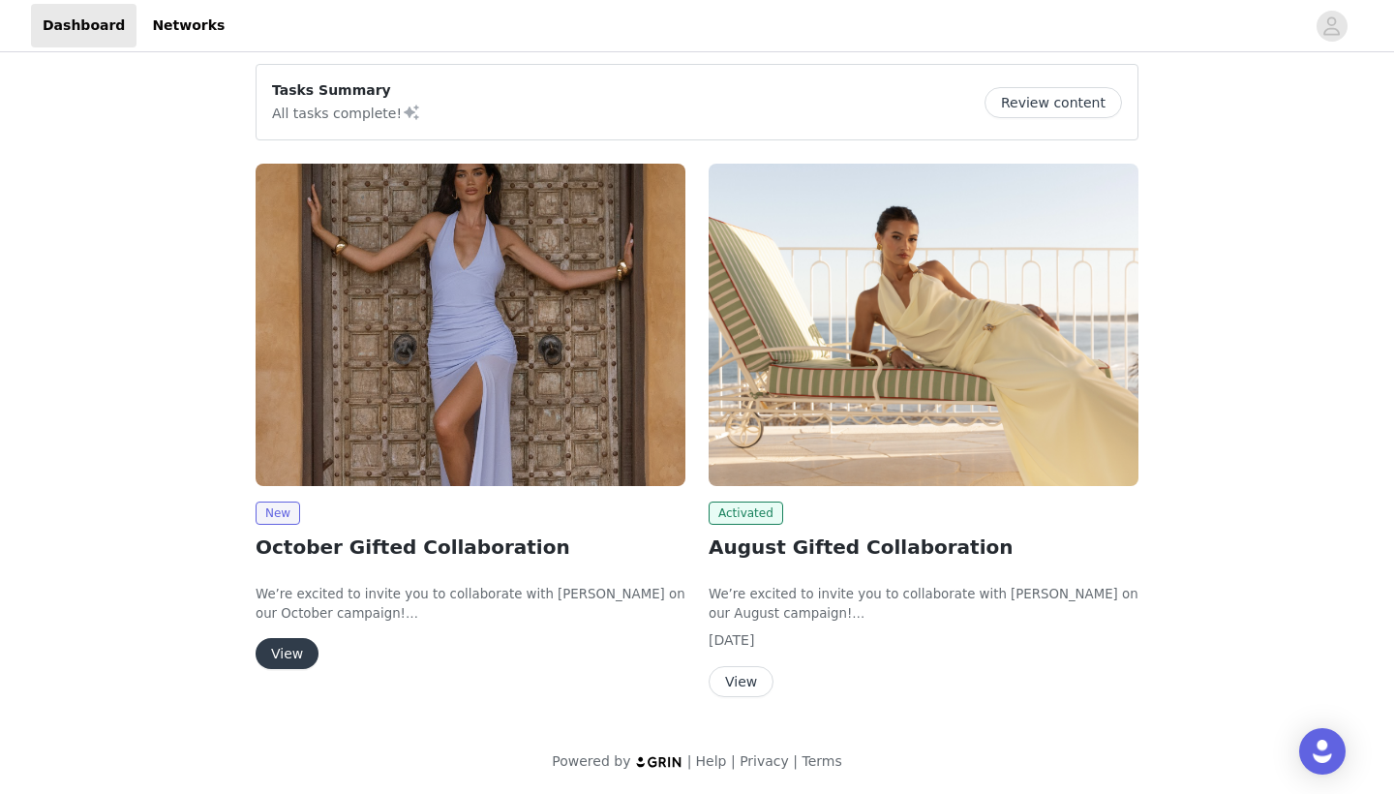
scroll to position [144, 0]
click at [287, 639] on button "View" at bounding box center [287, 654] width 63 height 31
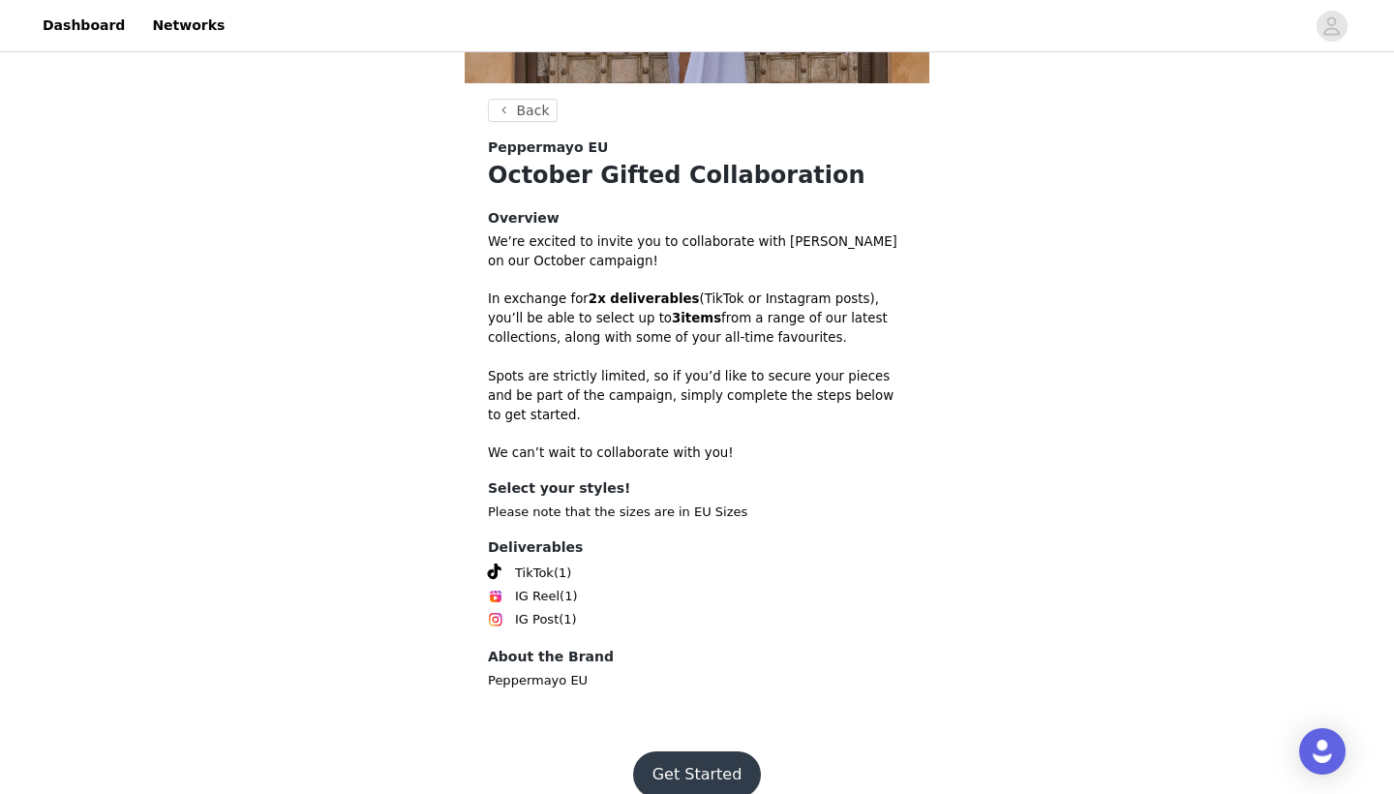
scroll to position [435, 0]
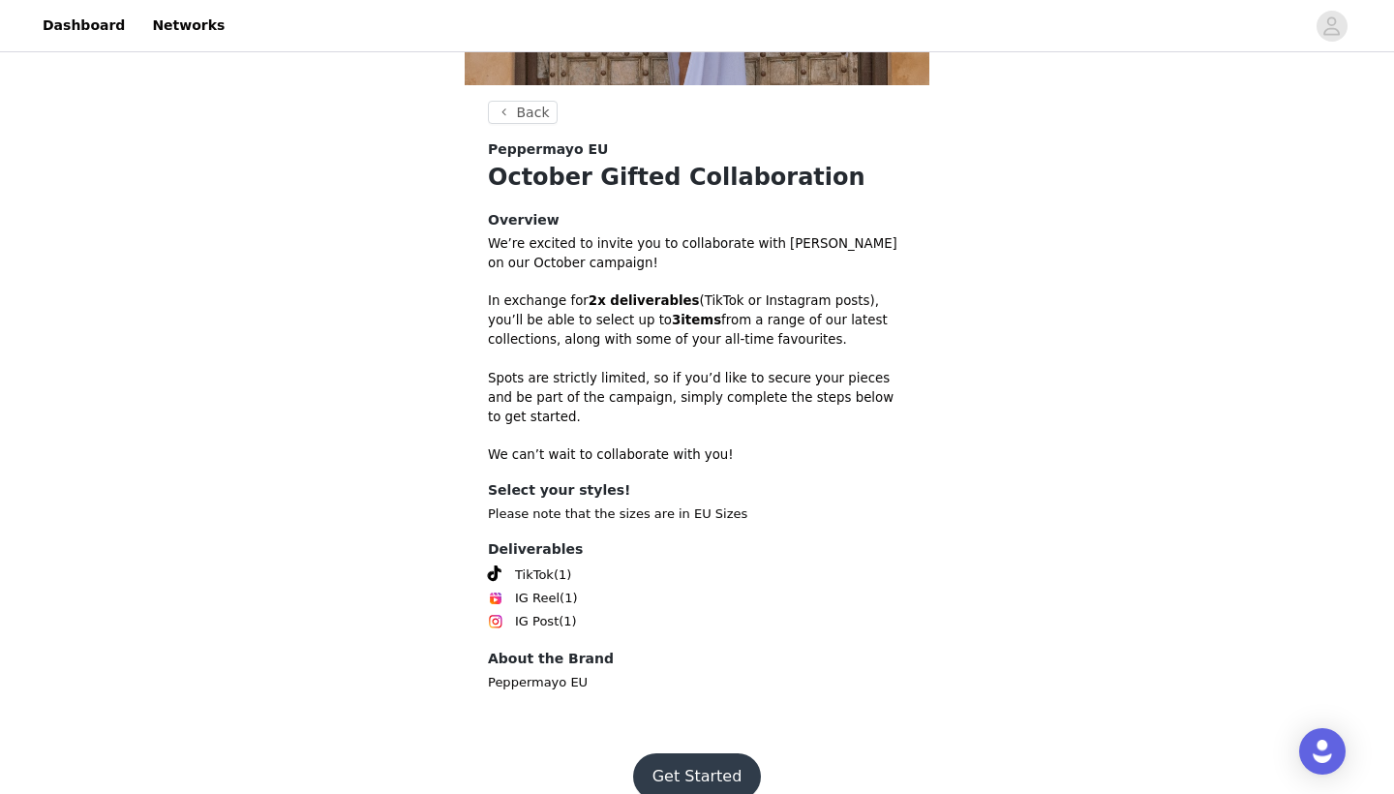
click at [684, 753] on button "Get Started" at bounding box center [697, 776] width 129 height 46
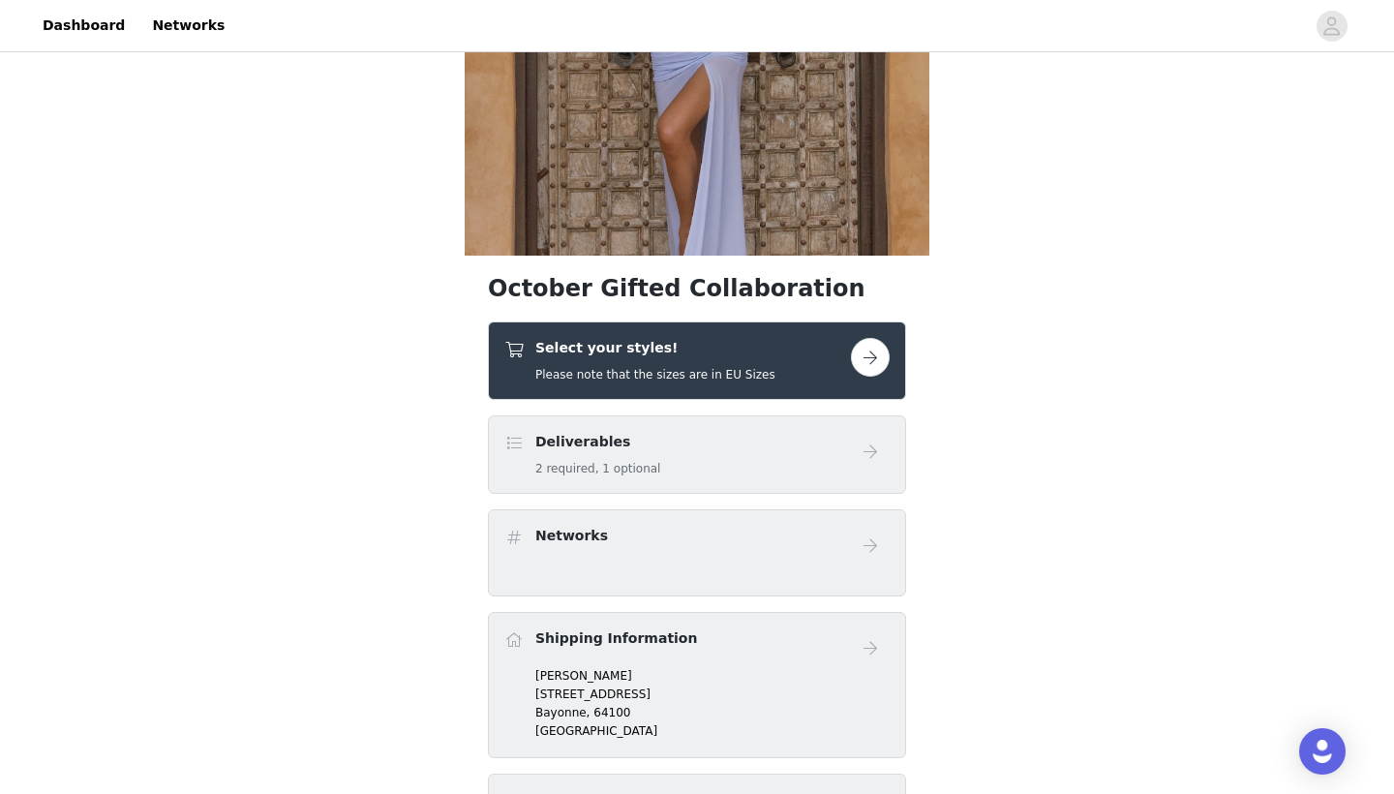
scroll to position [432, 0]
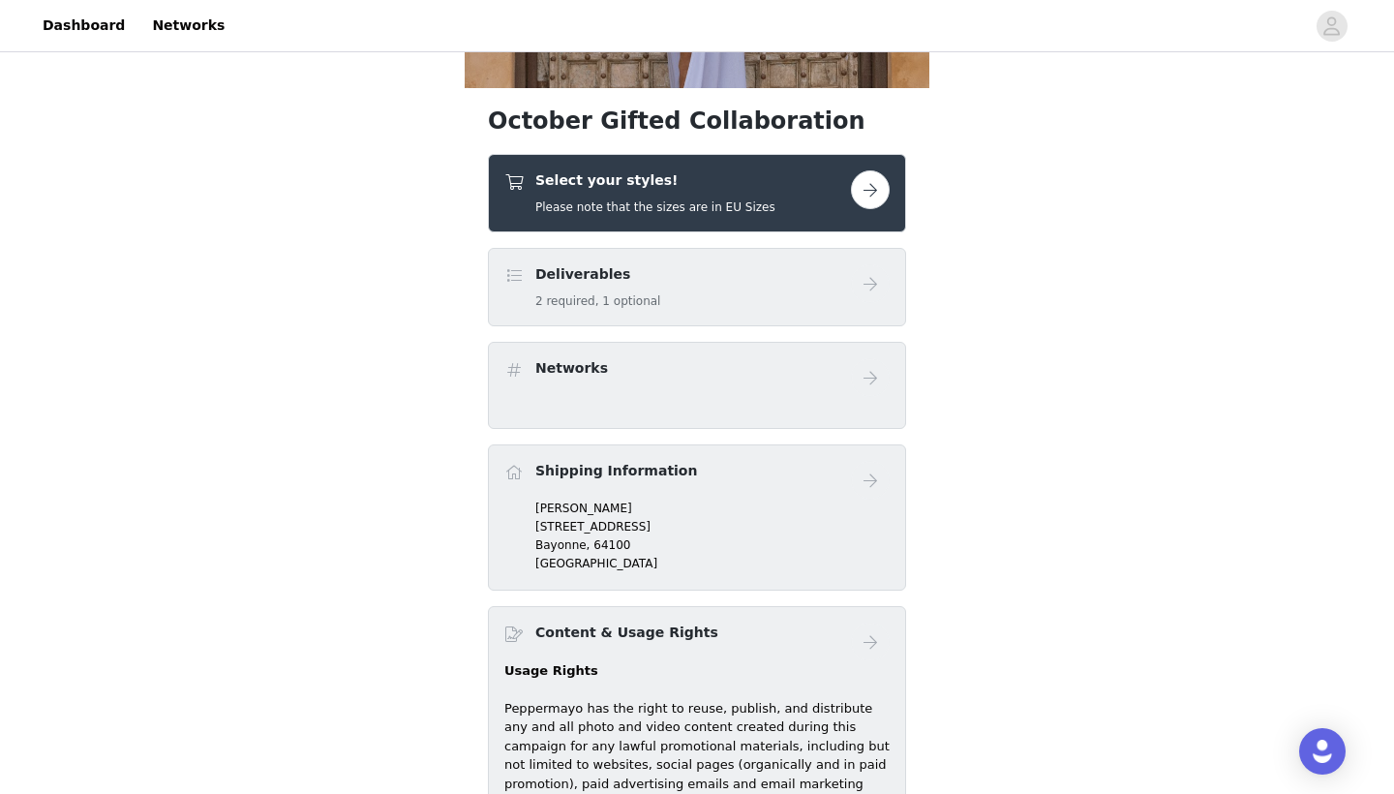
click at [692, 200] on h5 "Please note that the sizes are in EU Sizes" at bounding box center [655, 206] width 240 height 17
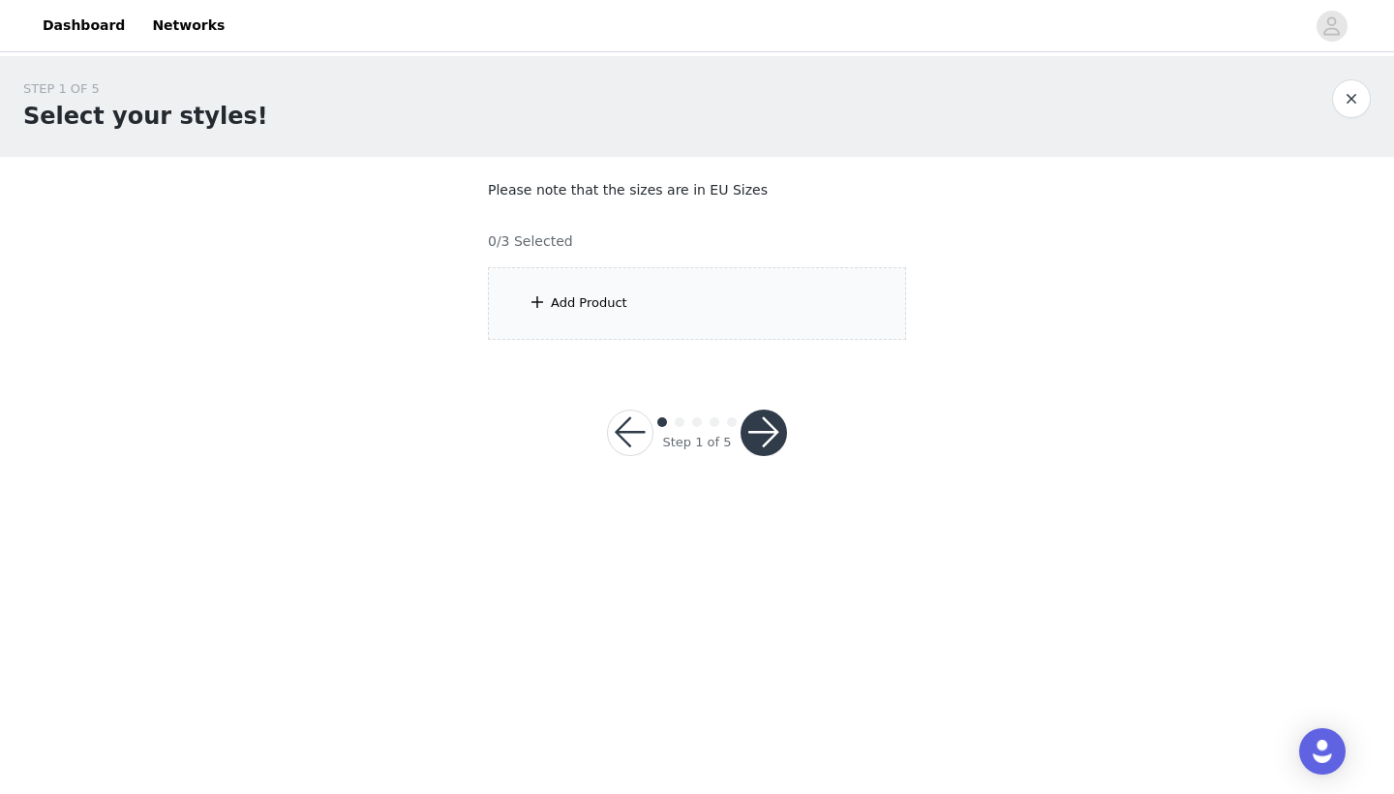
click at [666, 295] on div "Add Product" at bounding box center [697, 303] width 418 height 73
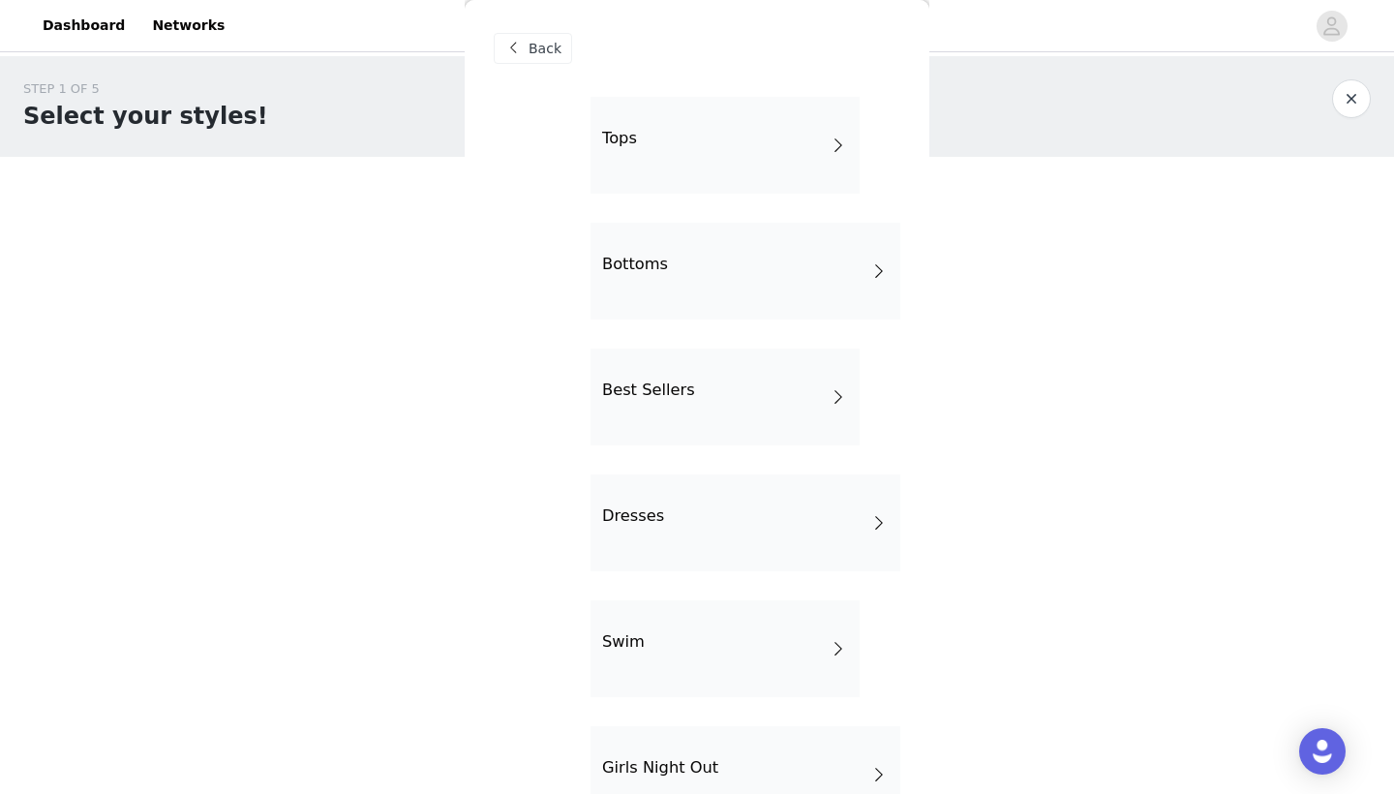
scroll to position [8, 0]
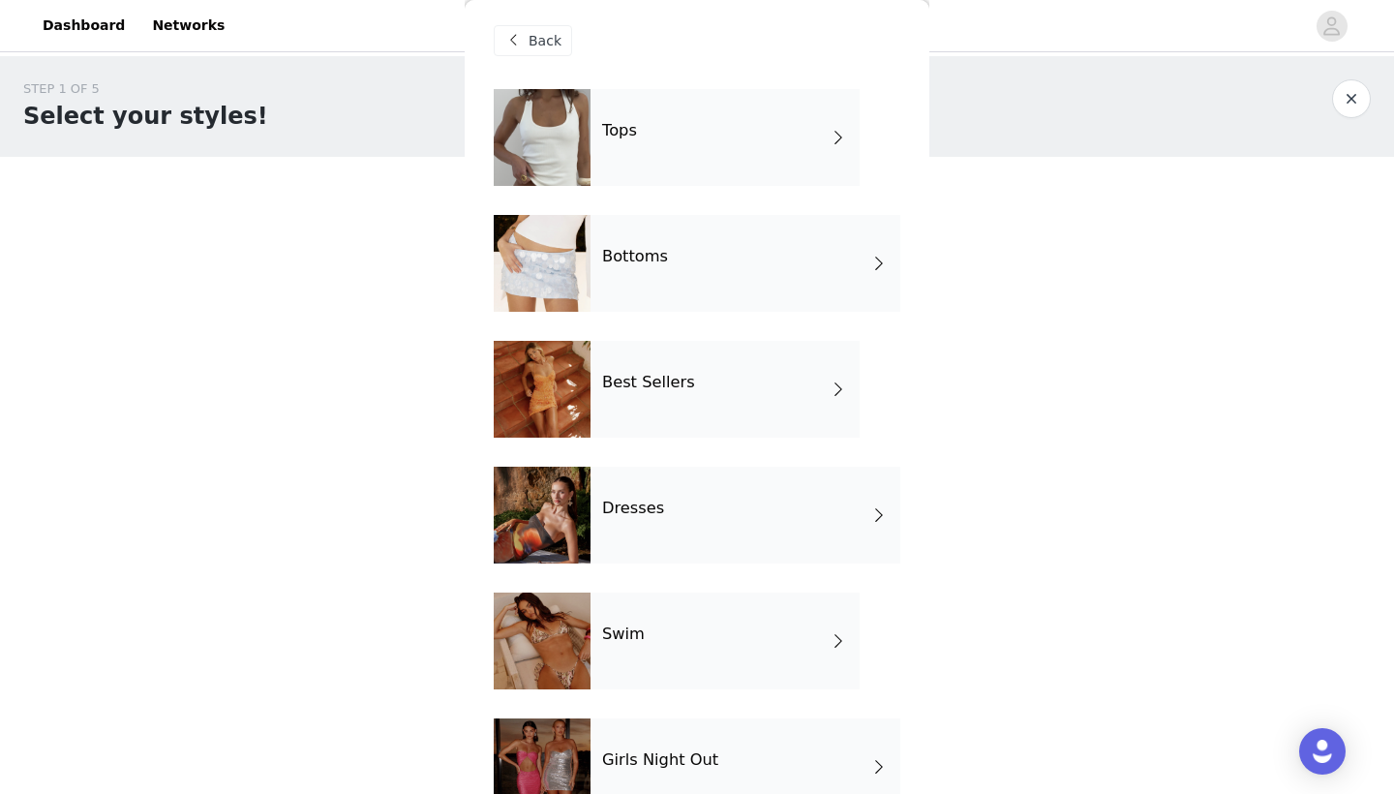
click at [652, 280] on div "Bottoms" at bounding box center [745, 263] width 310 height 97
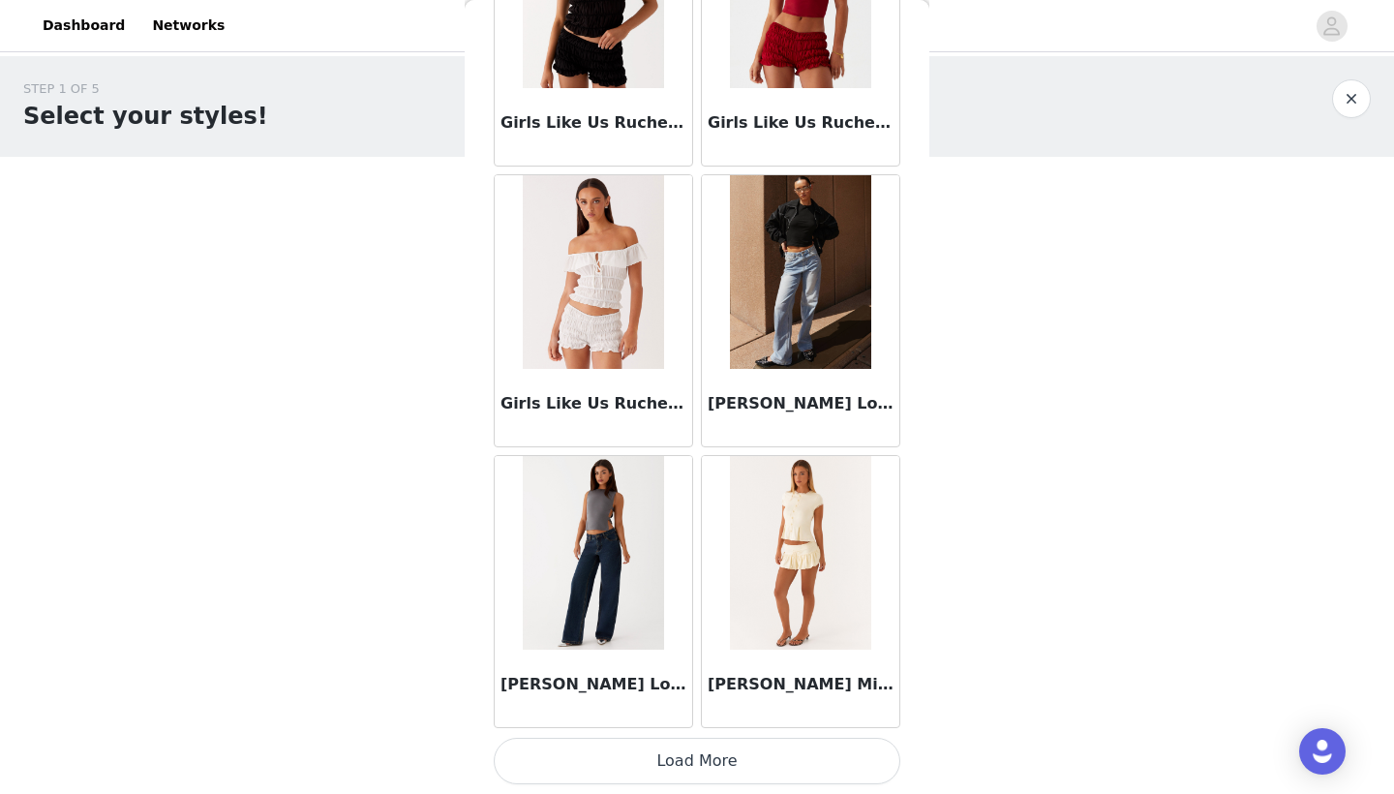
scroll to position [2168, 0]
click at [617, 747] on button "Load More" at bounding box center [697, 761] width 407 height 46
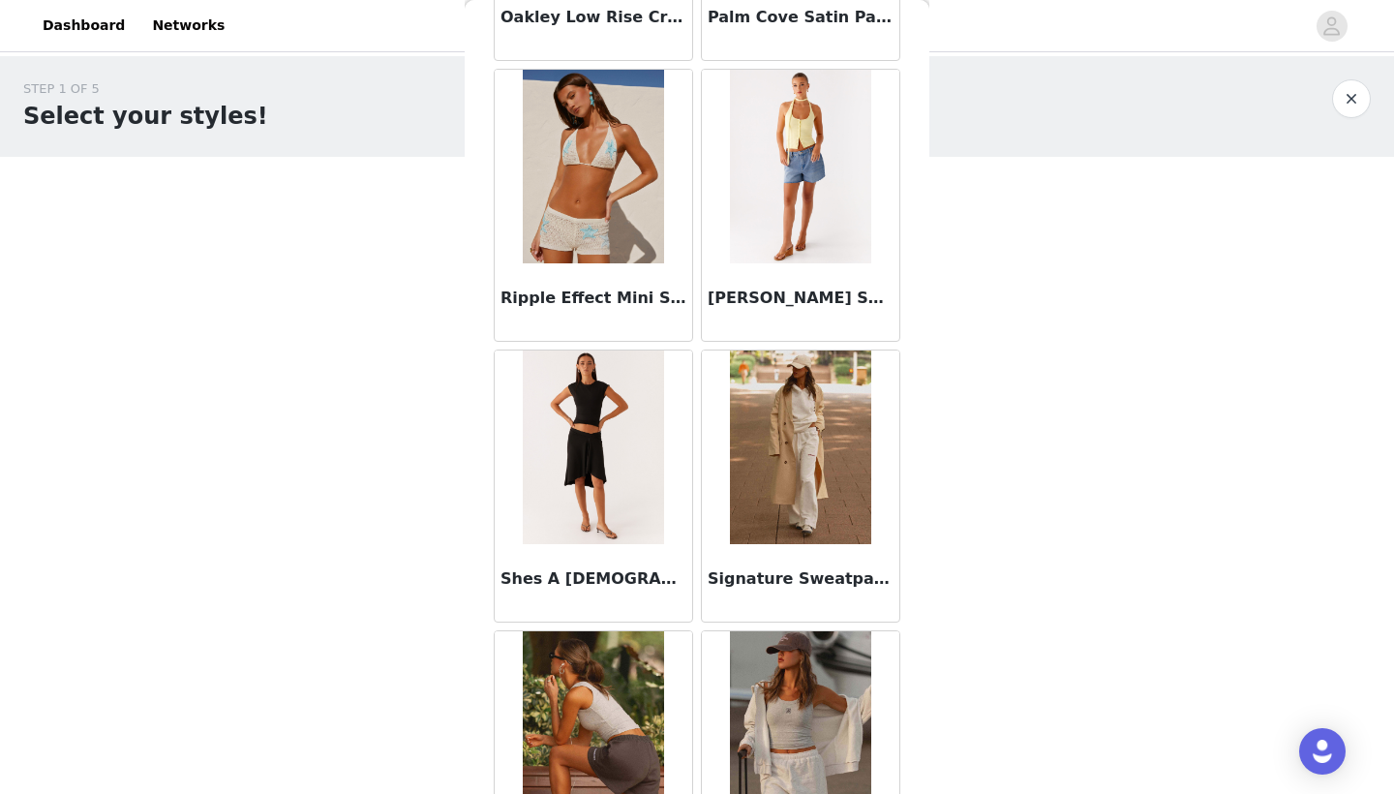
scroll to position [4872, 0]
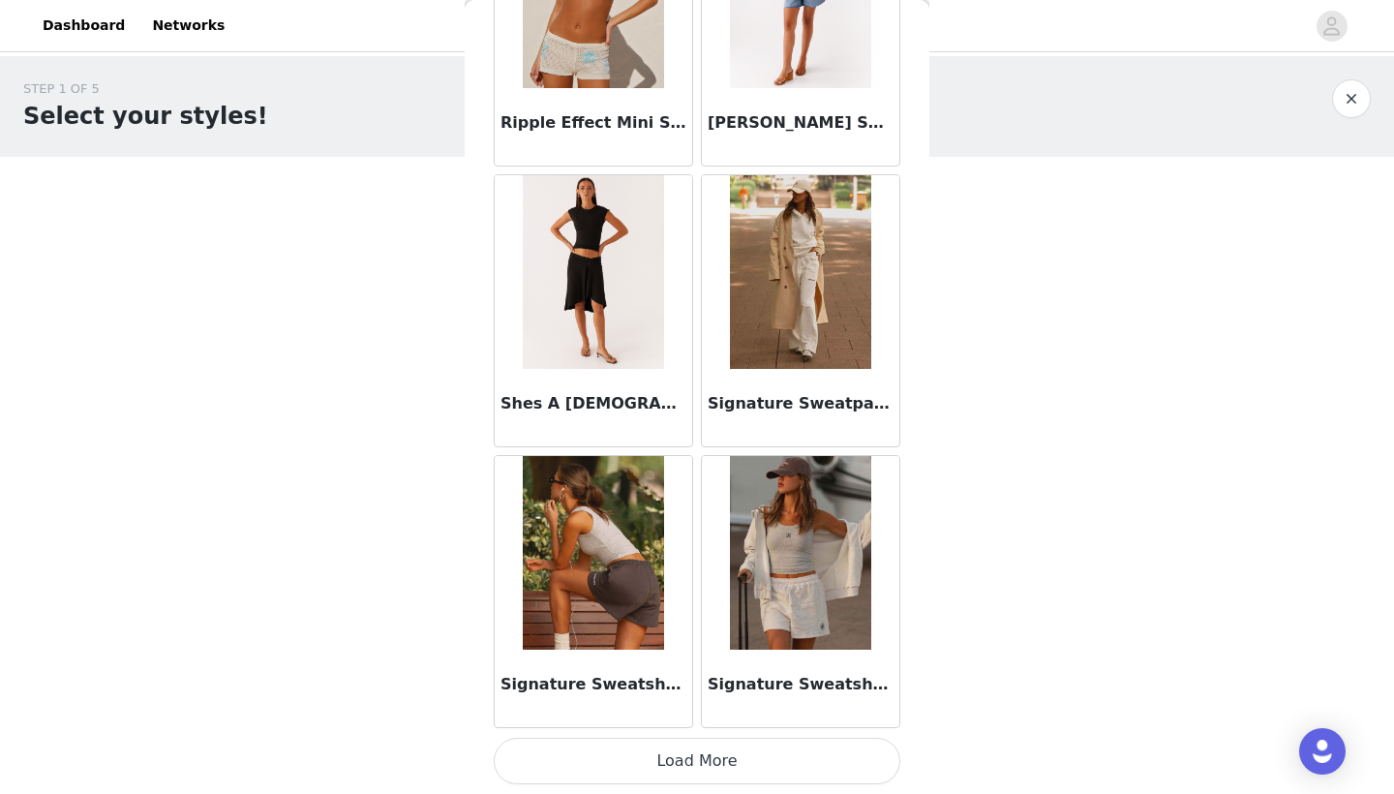
click at [644, 766] on button "Load More" at bounding box center [697, 761] width 407 height 46
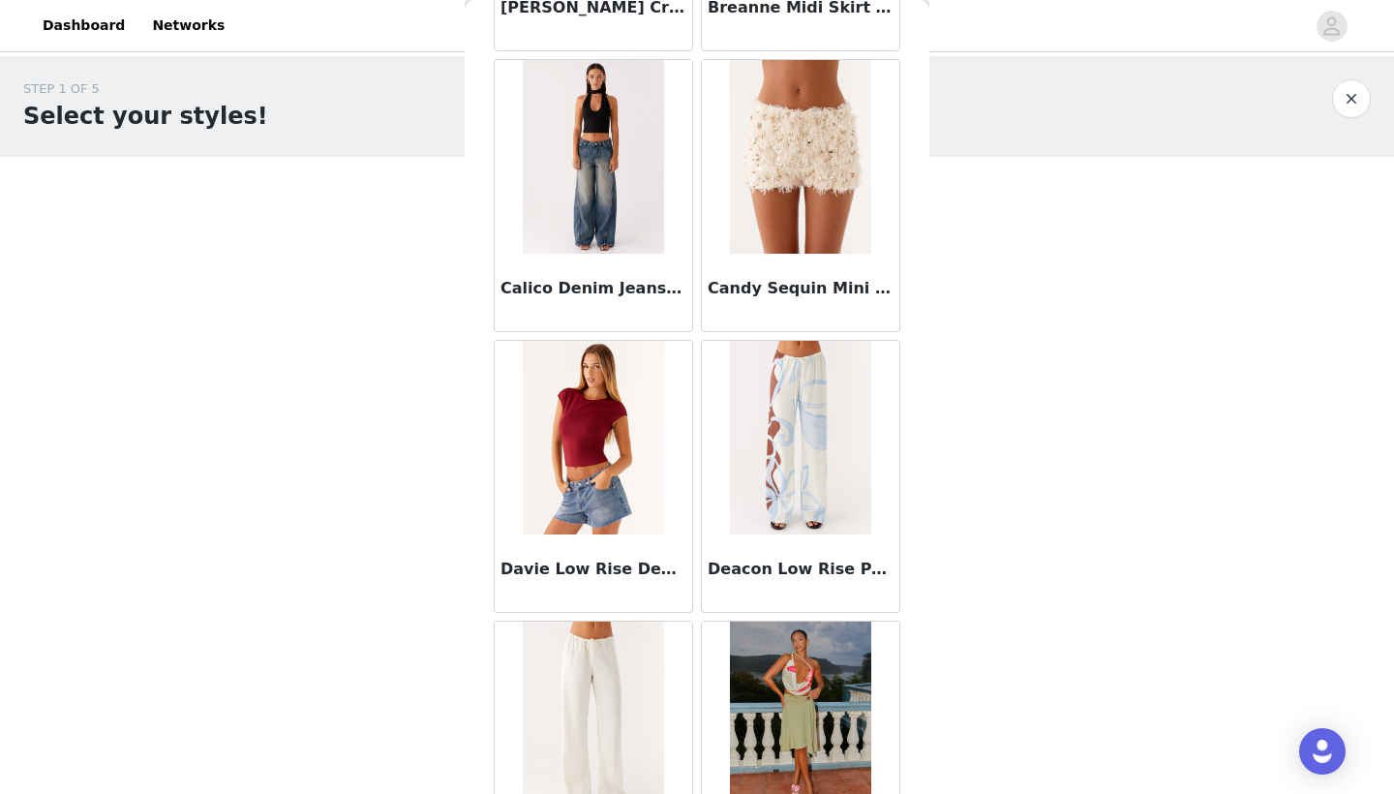
scroll to position [581, 0]
